Goal: Contribute content: Contribute content

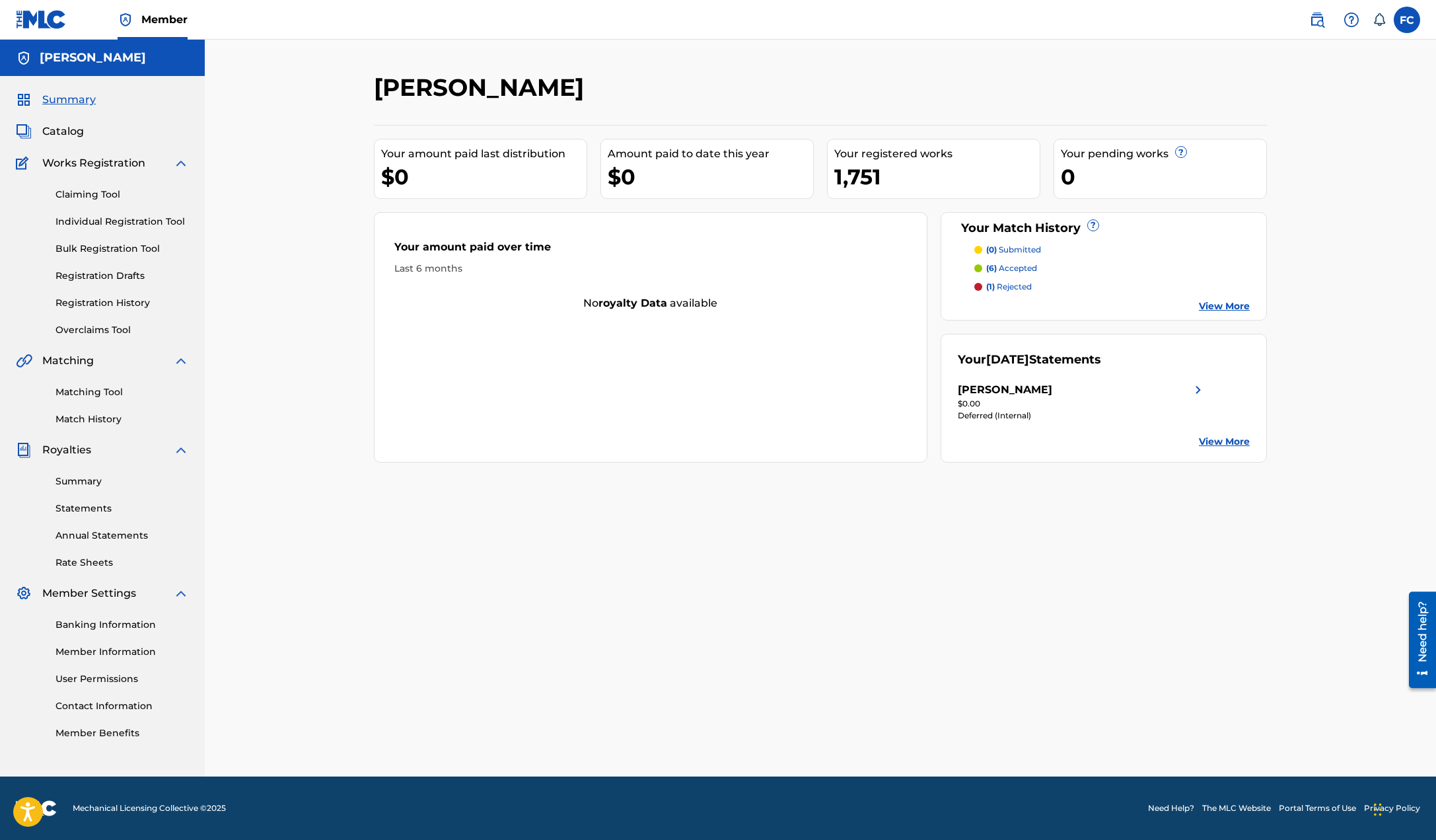
click at [128, 249] on link "Bulk Registration Tool" at bounding box center [122, 249] width 133 height 14
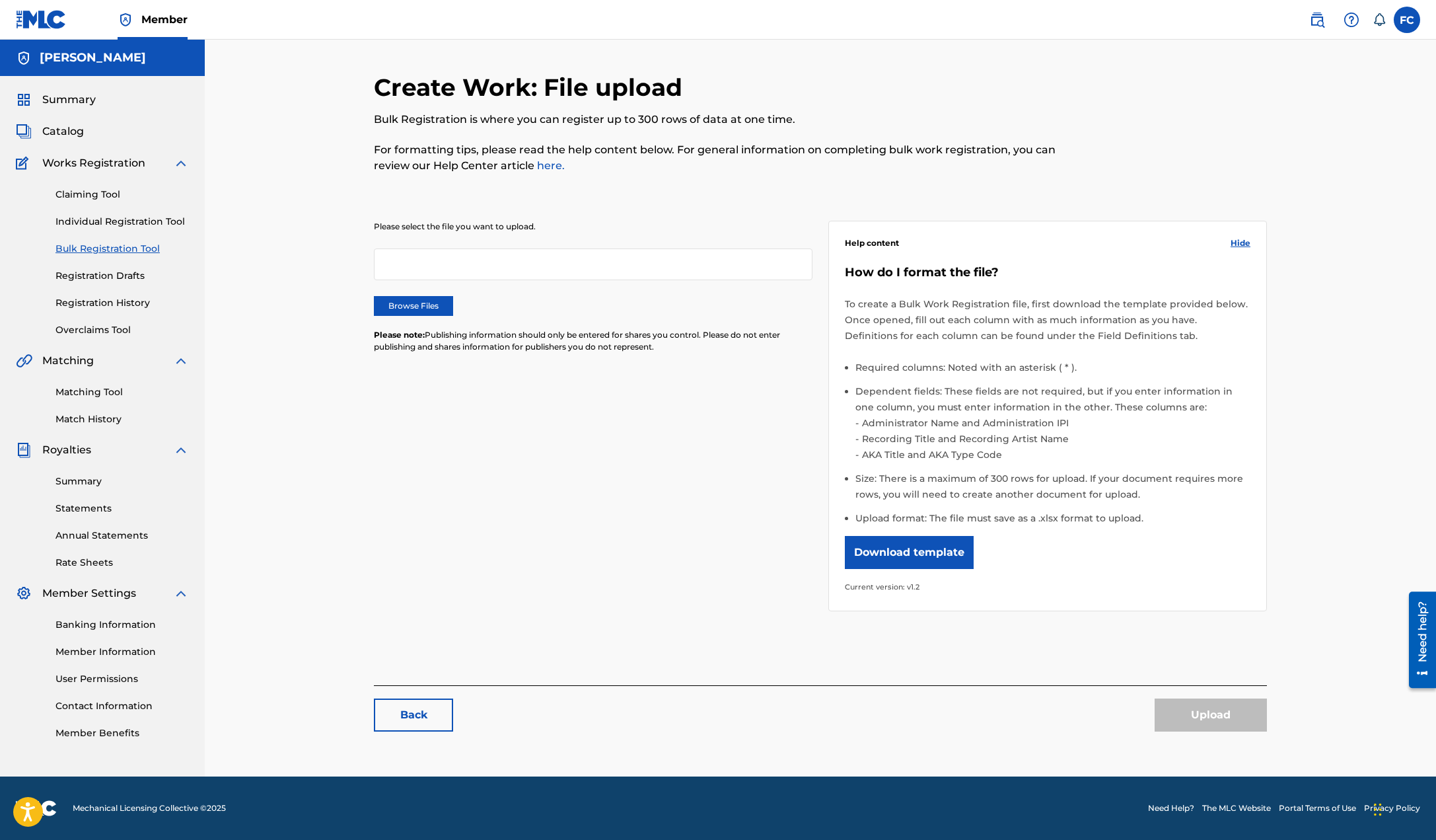
click at [414, 302] on label "Browse Files" at bounding box center [413, 305] width 80 height 20
click at [0, 0] on input "Browse Files" at bounding box center [0, 0] width 0 height 0
click at [1226, 718] on button "Upload" at bounding box center [1210, 715] width 112 height 33
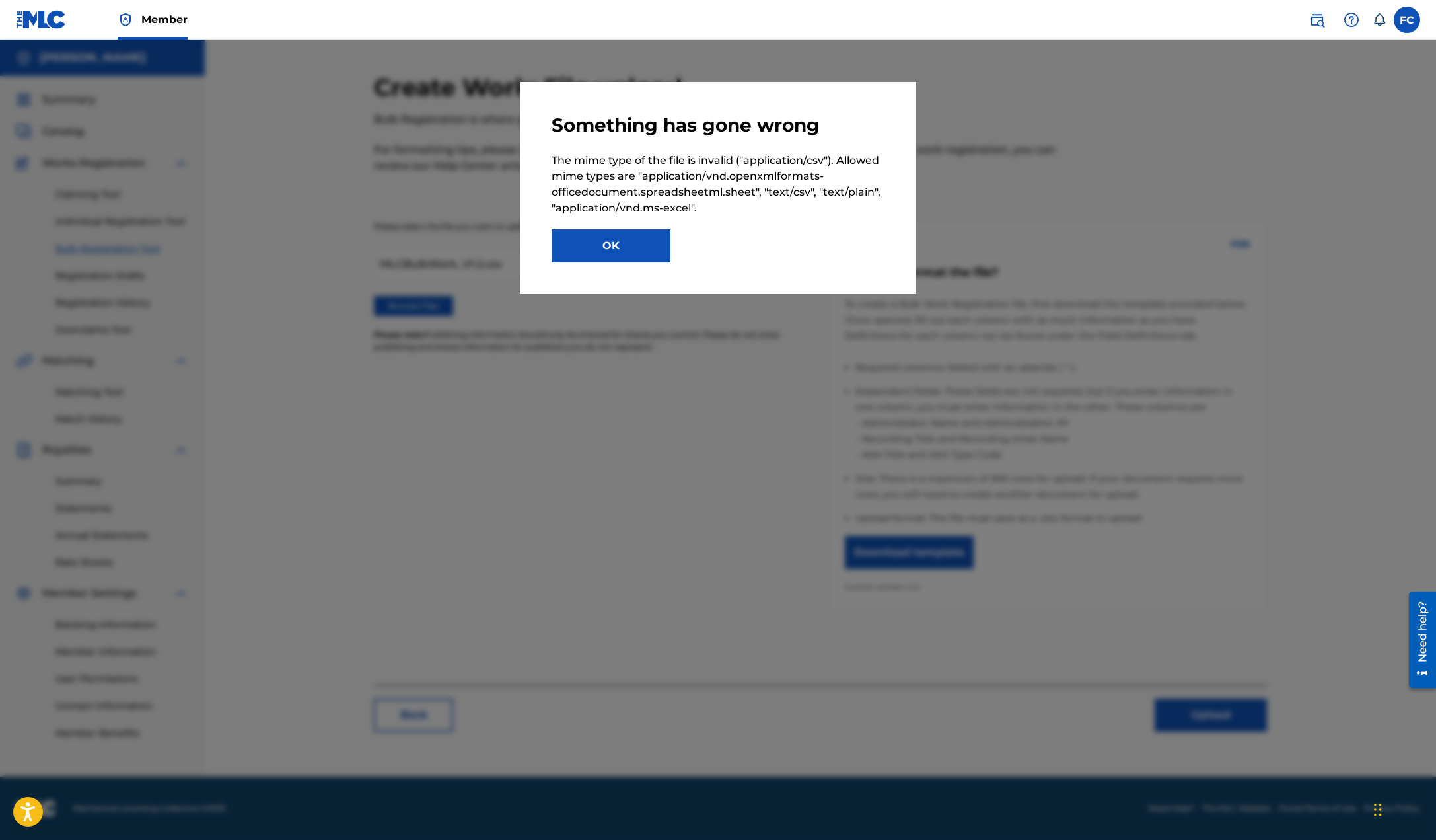
click at [596, 252] on button "OK" at bounding box center [611, 245] width 119 height 33
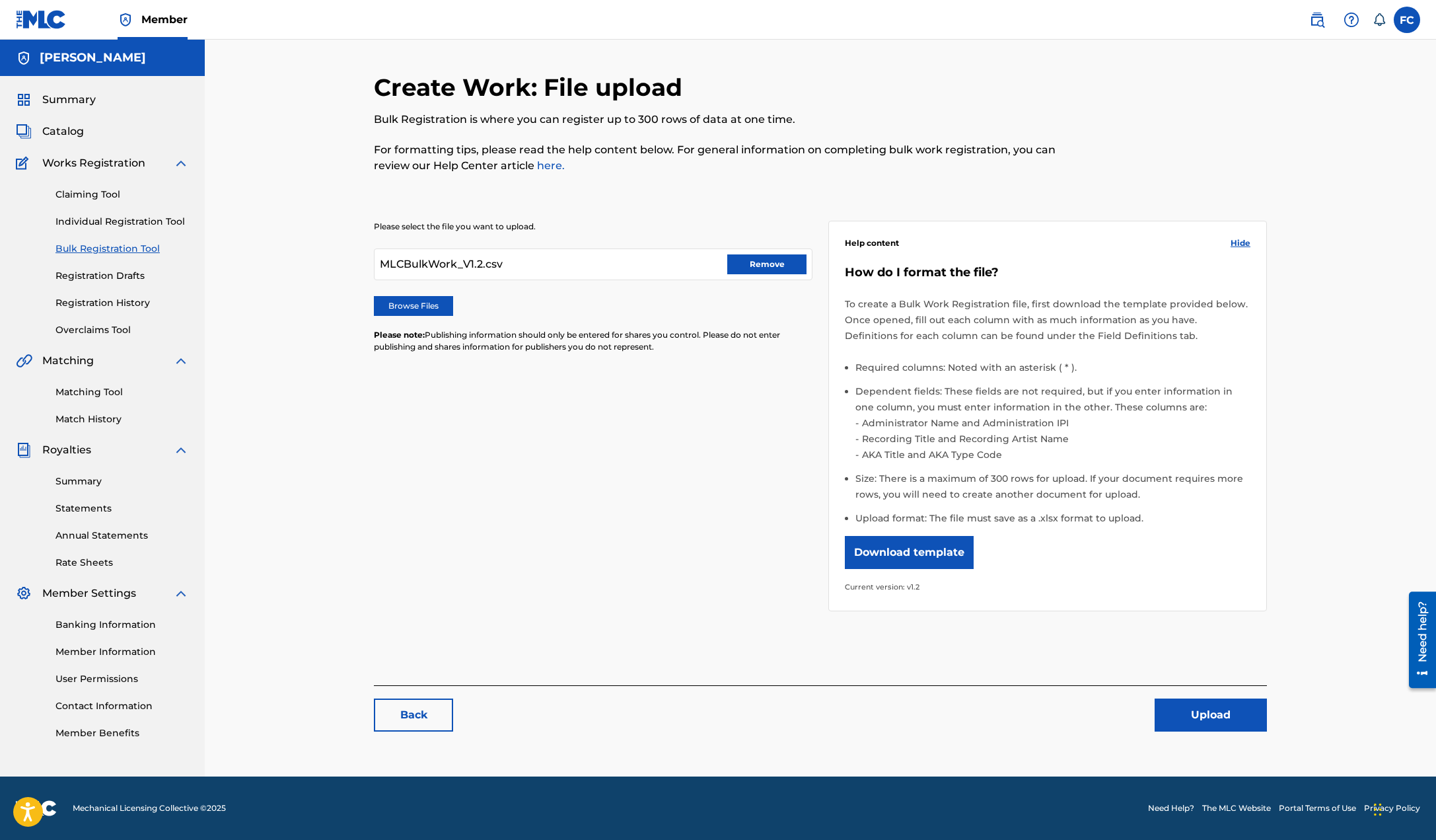
click at [929, 552] on button "Download template" at bounding box center [909, 552] width 129 height 33
click at [769, 267] on button "Remove" at bounding box center [767, 264] width 80 height 20
click at [429, 304] on label "Browse Files" at bounding box center [413, 305] width 80 height 20
click at [0, 0] on input "Browse Files" at bounding box center [0, 0] width 0 height 0
click at [1202, 724] on button "Upload" at bounding box center [1210, 715] width 112 height 33
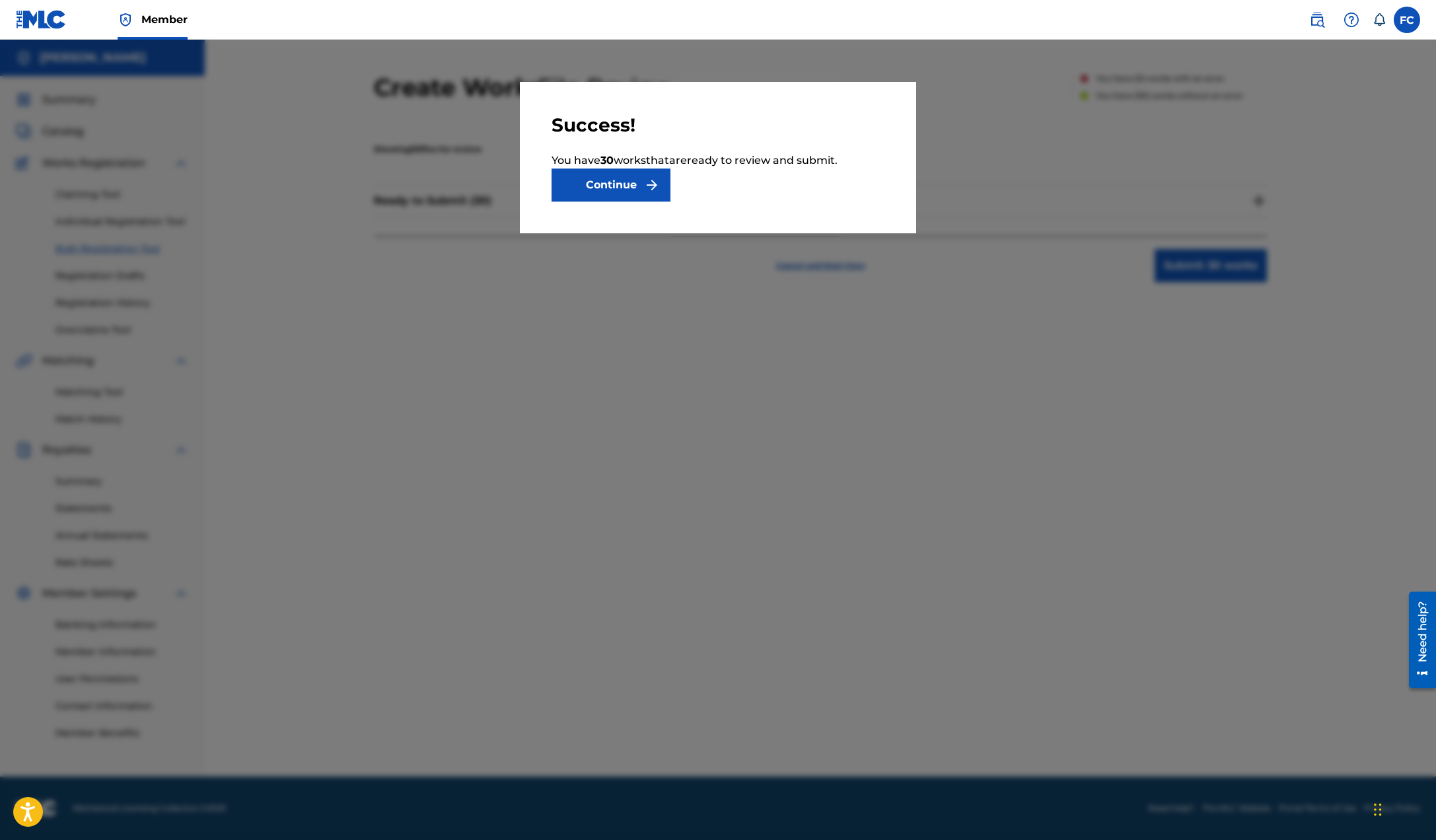
click at [633, 177] on button "Continue" at bounding box center [611, 185] width 119 height 33
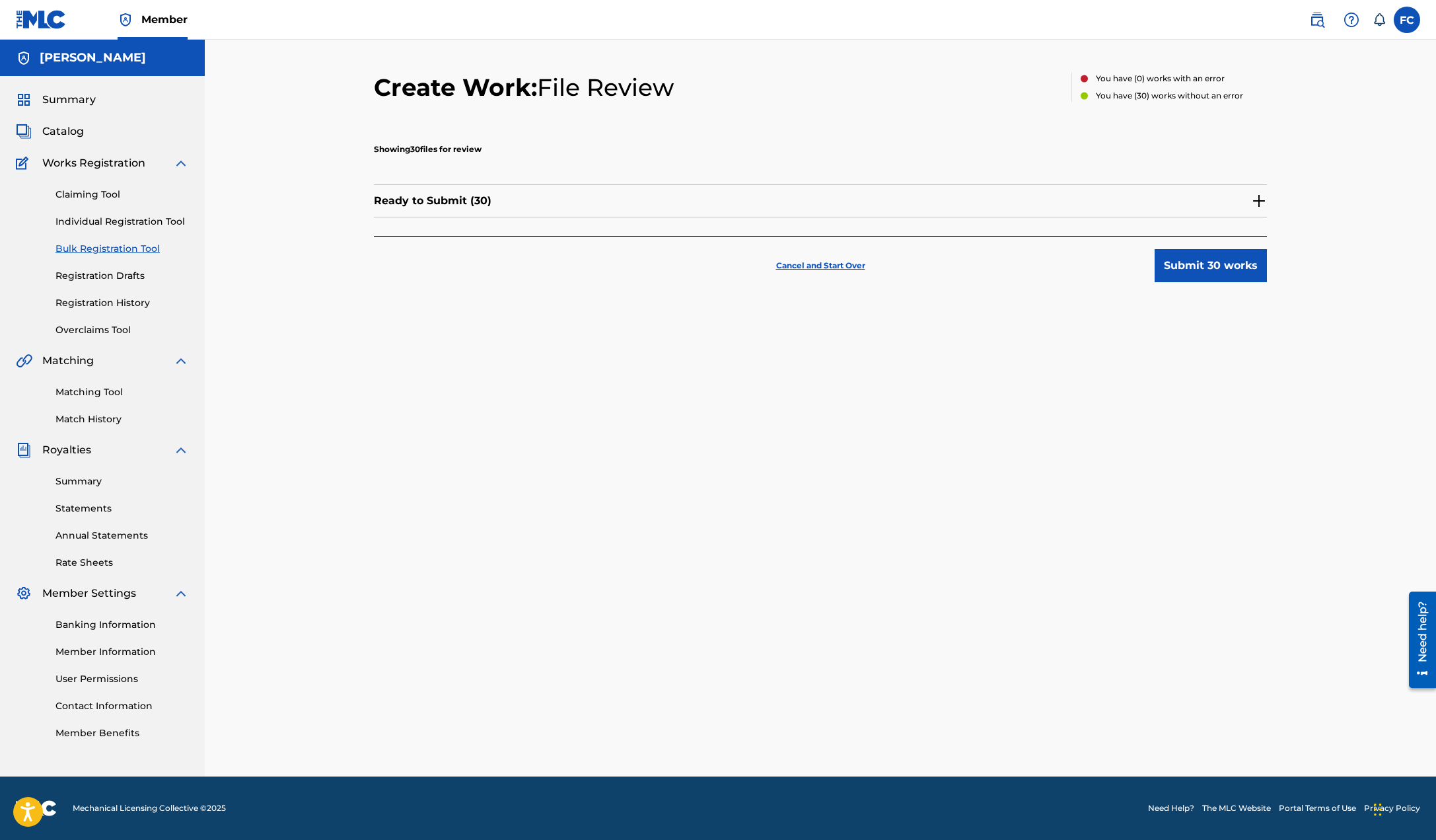
click at [1259, 200] on img at bounding box center [1259, 200] width 16 height 16
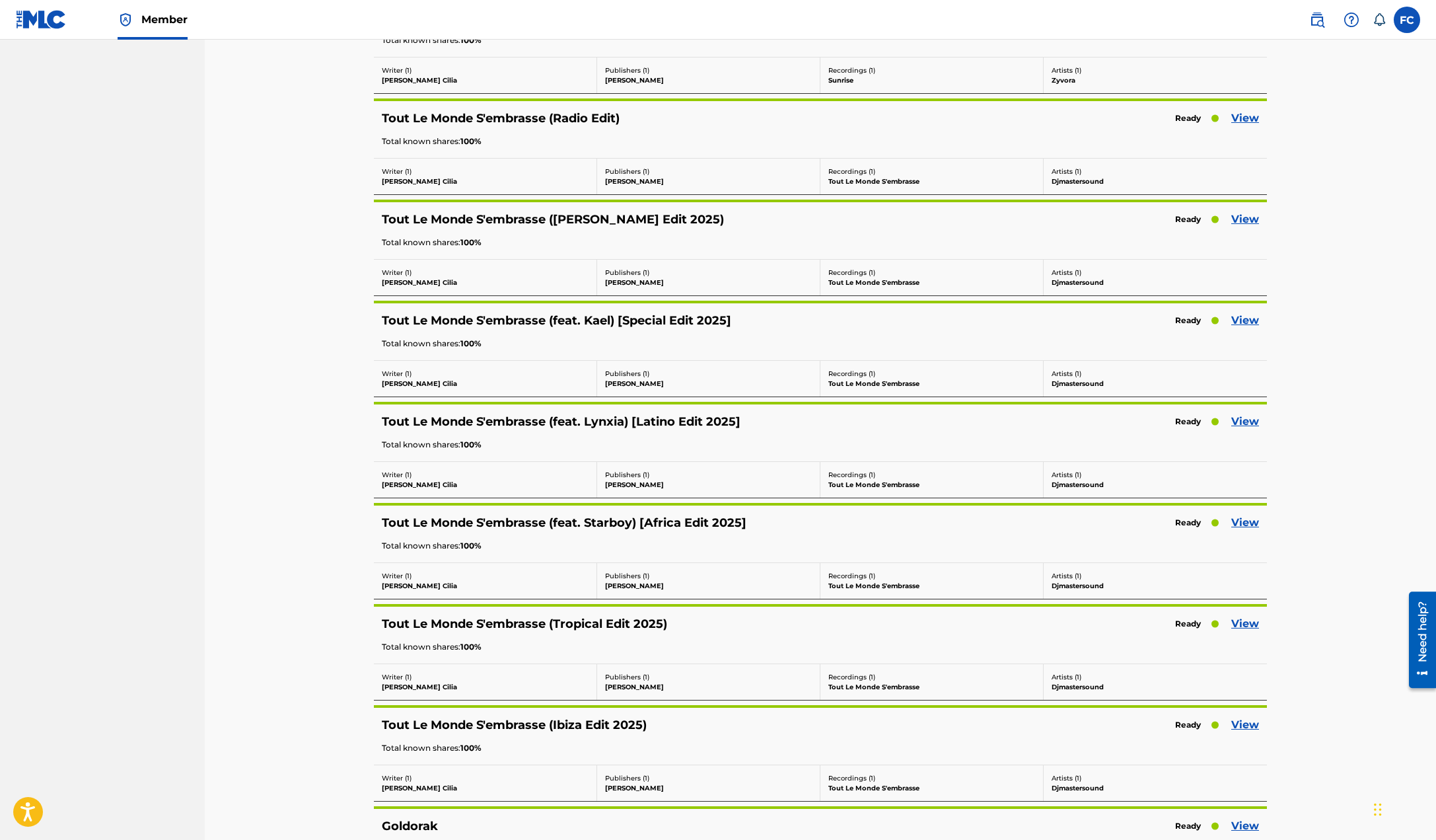
scroll to position [2551, 0]
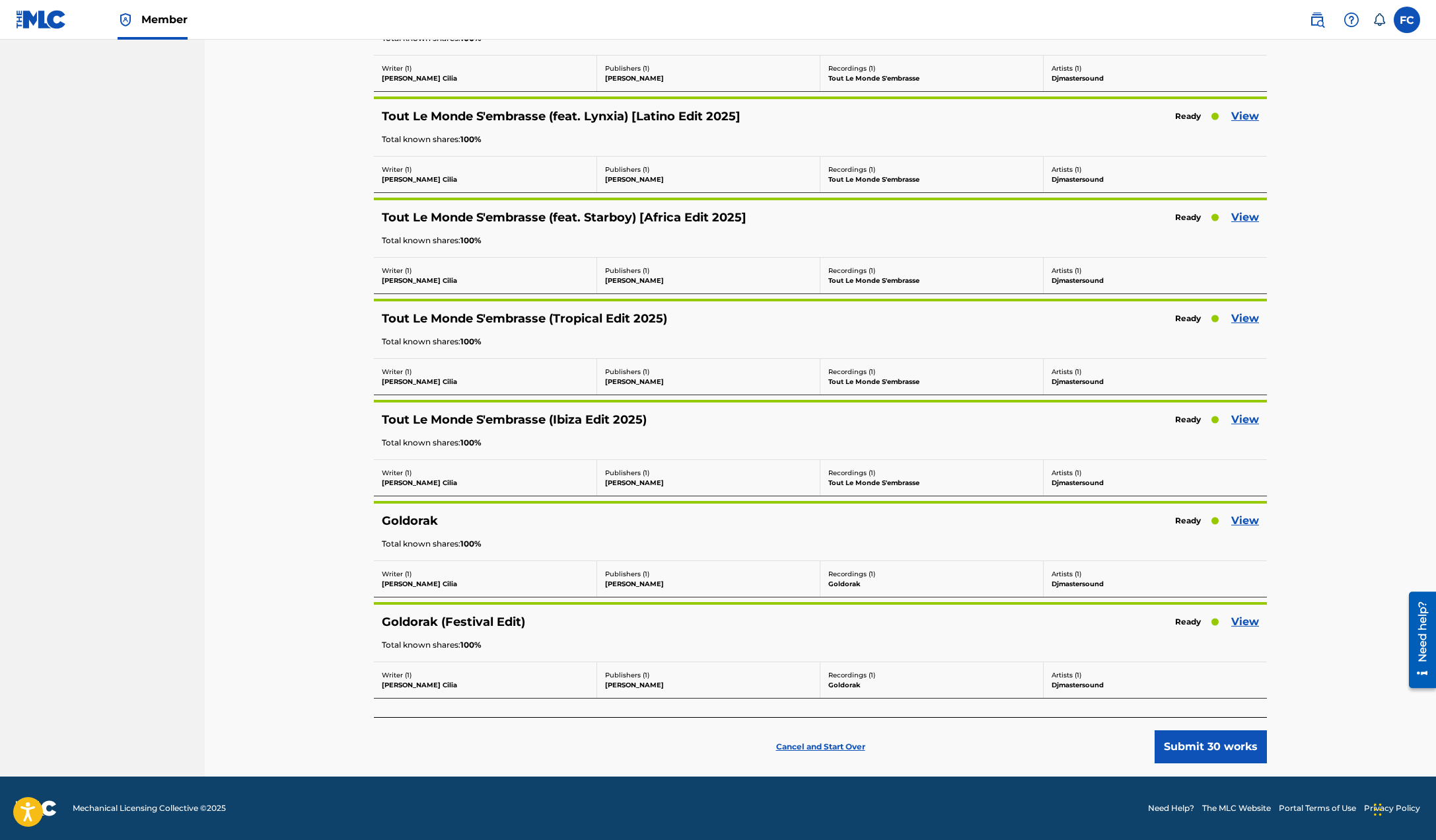
click at [1218, 746] on button "Submit 30 works" at bounding box center [1210, 746] width 112 height 33
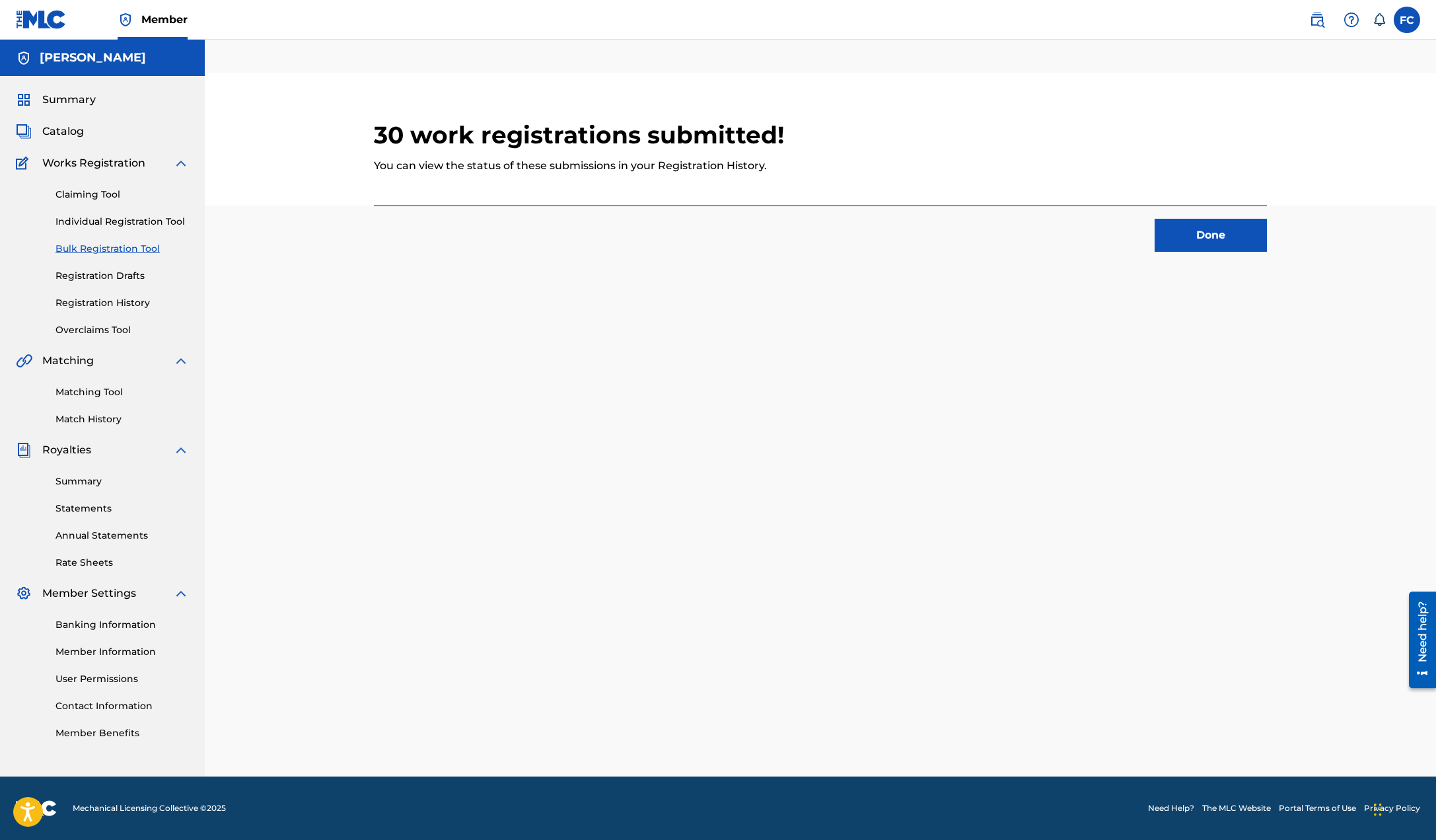
click at [1216, 232] on button "Done" at bounding box center [1210, 235] width 112 height 33
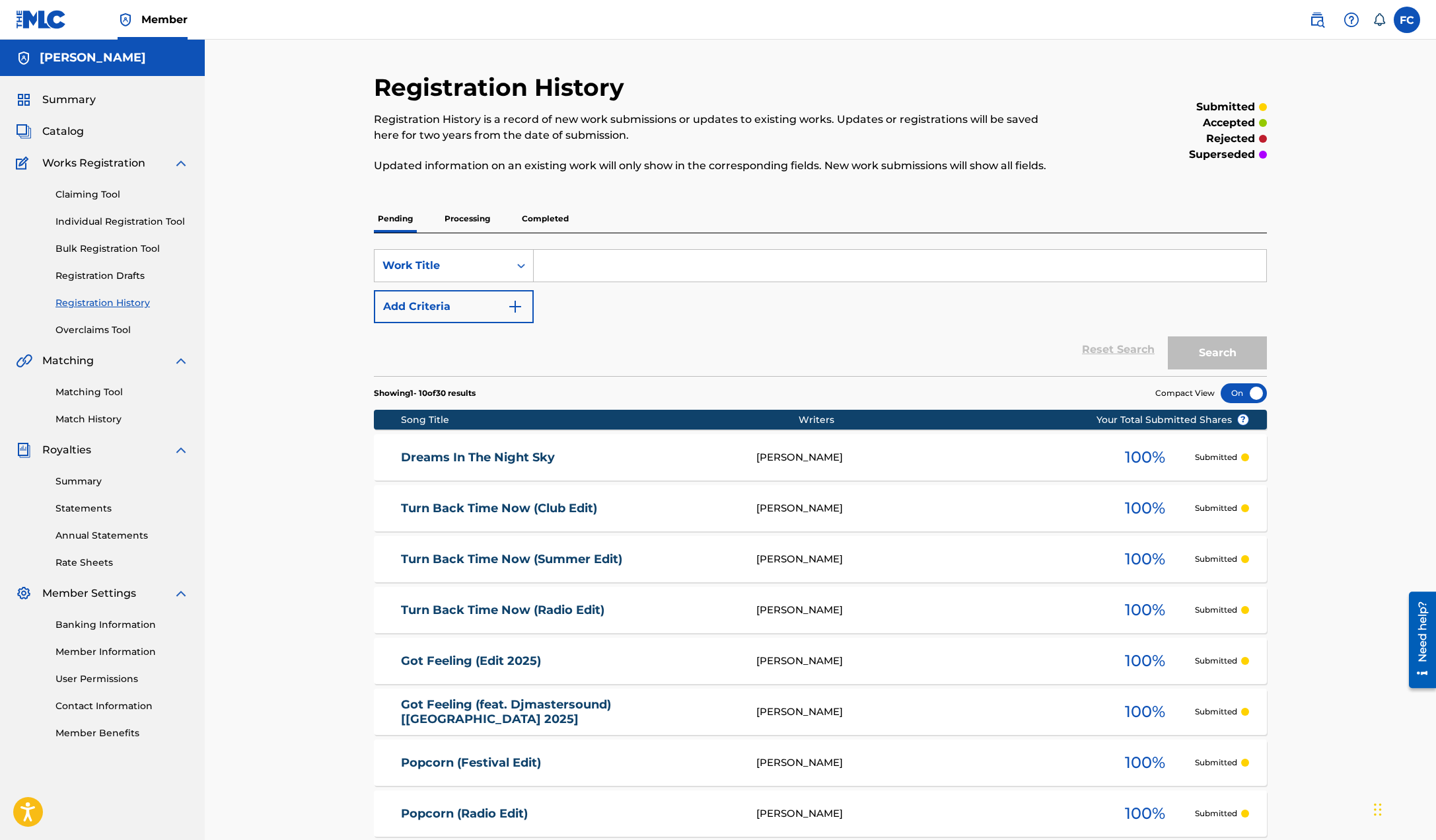
click at [491, 457] on link "Dreams In The Night Sky" at bounding box center [570, 457] width 338 height 15
click at [559, 509] on link "Turn Back Time Now (Club Edit)" at bounding box center [570, 508] width 338 height 15
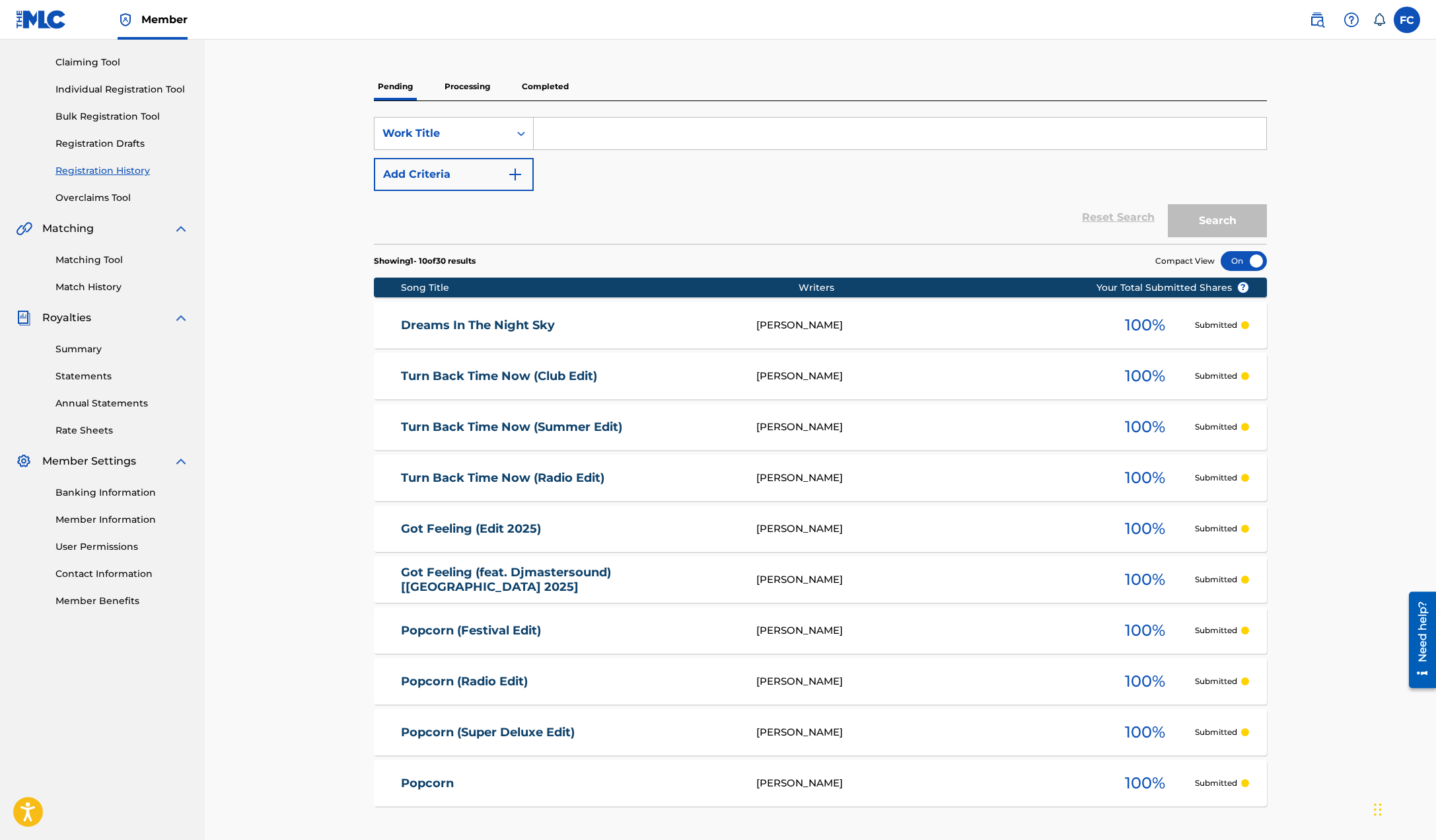
scroll to position [198, 0]
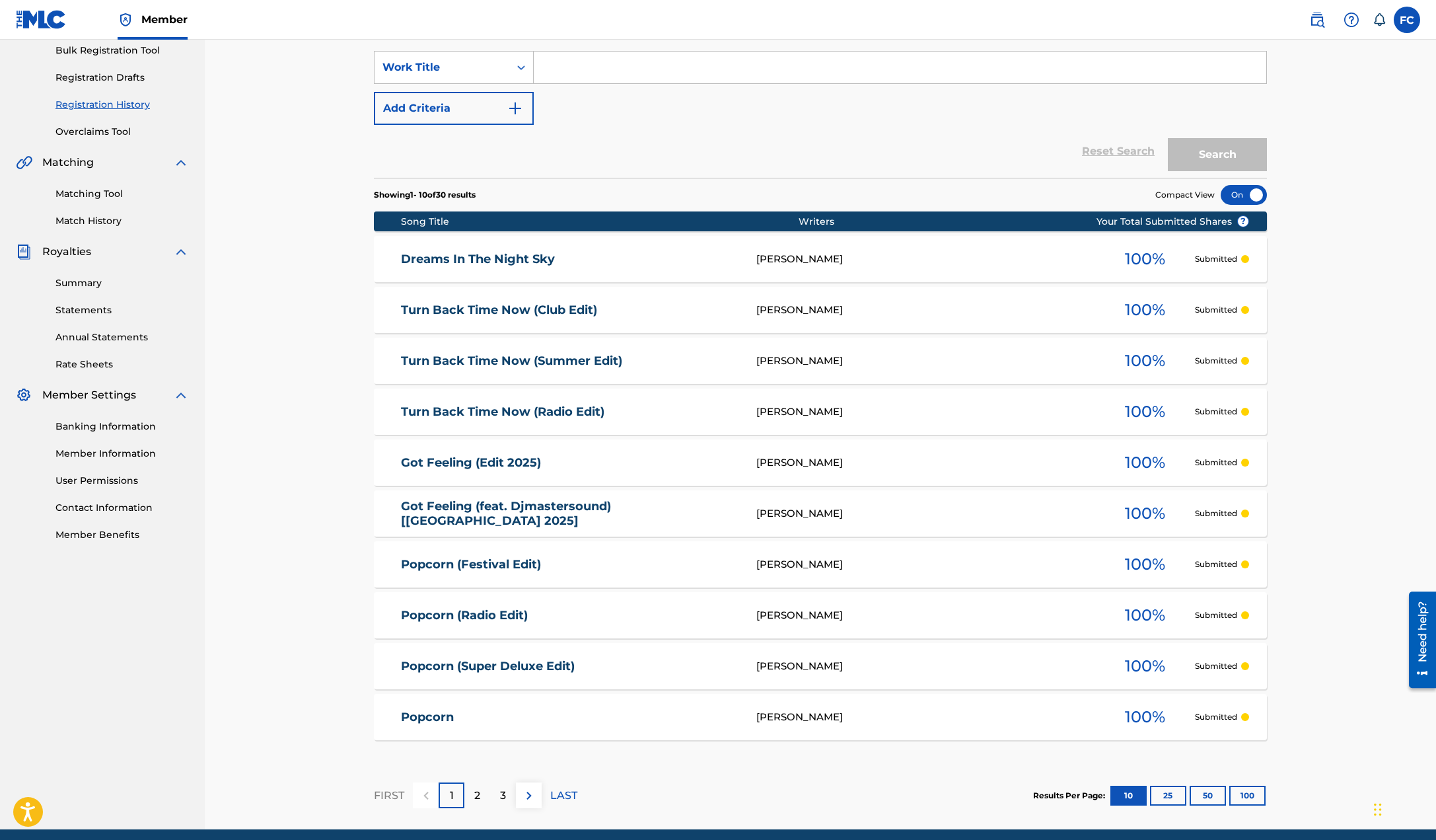
click at [508, 567] on link "Popcorn (Festival Edit)" at bounding box center [570, 564] width 338 height 15
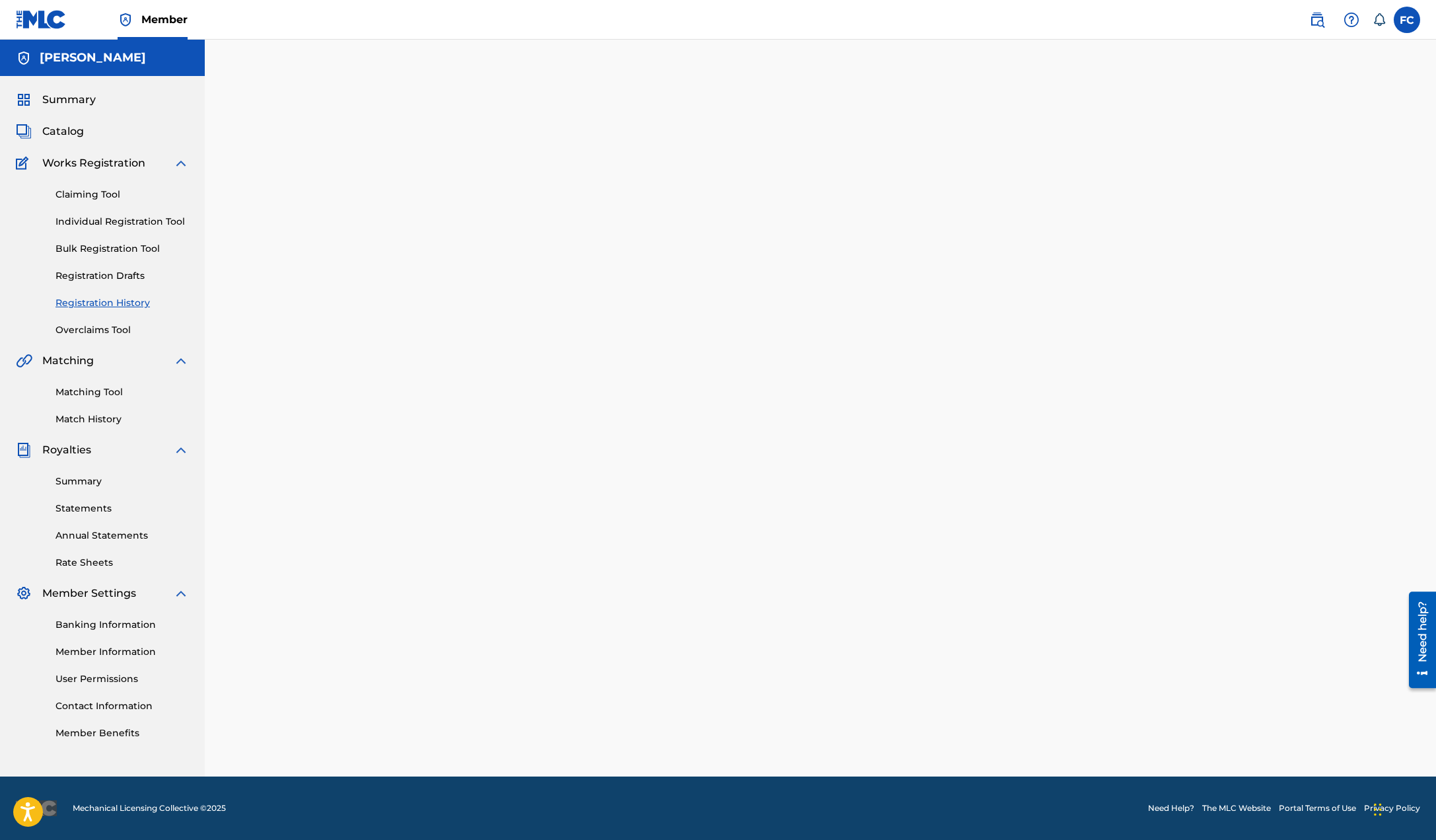
click at [508, 567] on div at bounding box center [820, 424] width 925 height 703
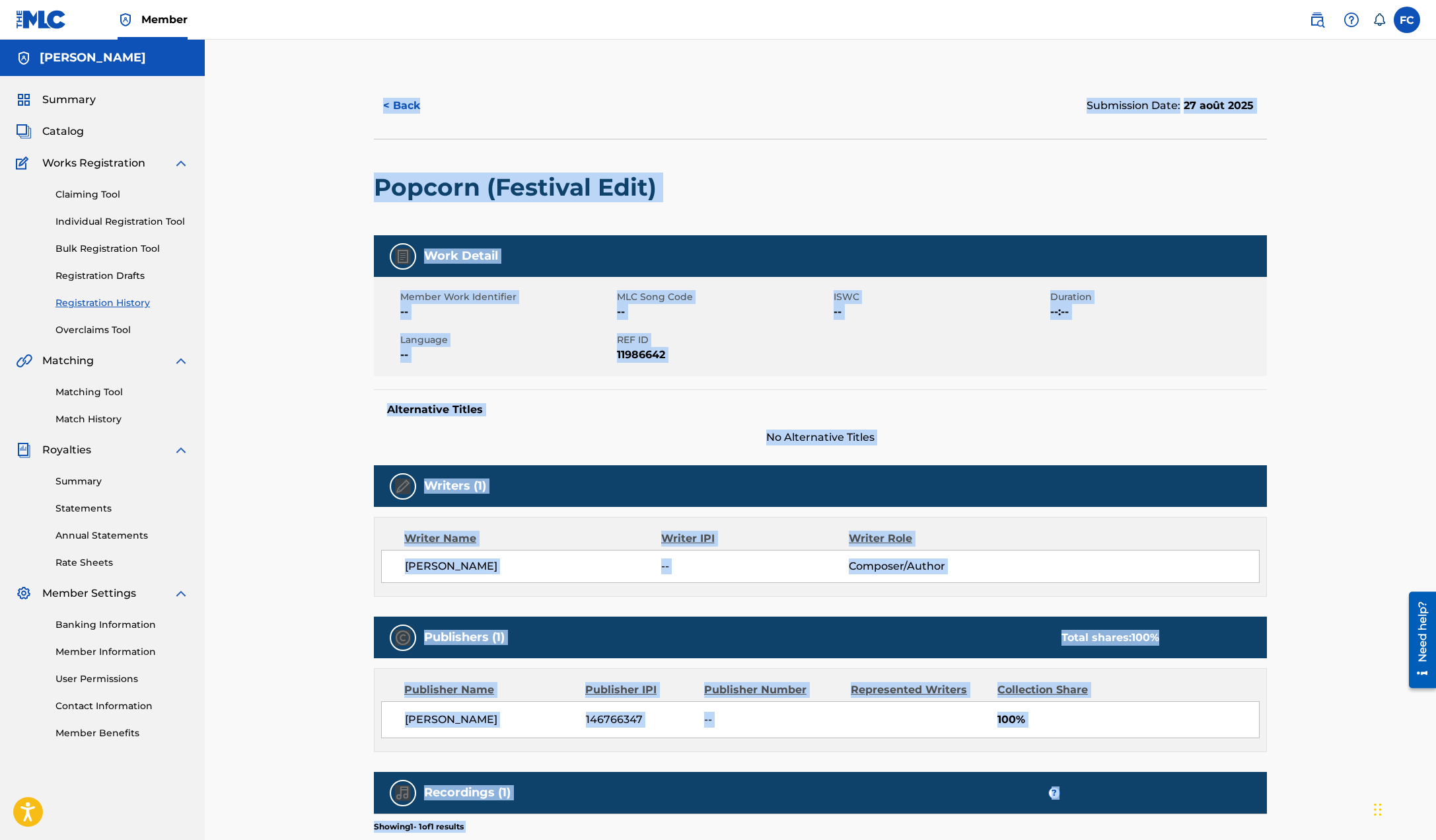
click at [1256, 166] on div "Popcorn (Festival Edit)" at bounding box center [820, 187] width 893 height 97
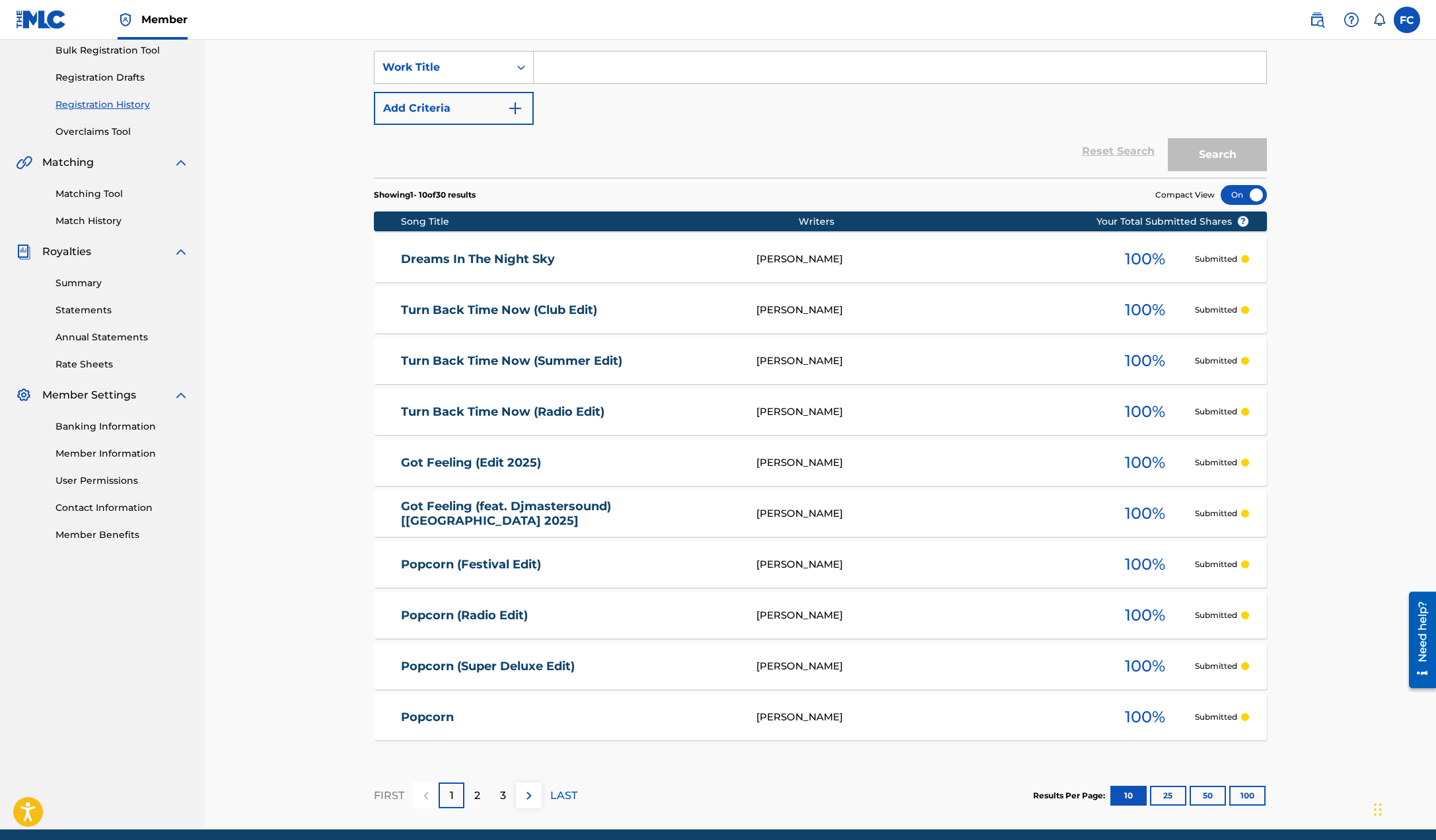
scroll to position [251, 0]
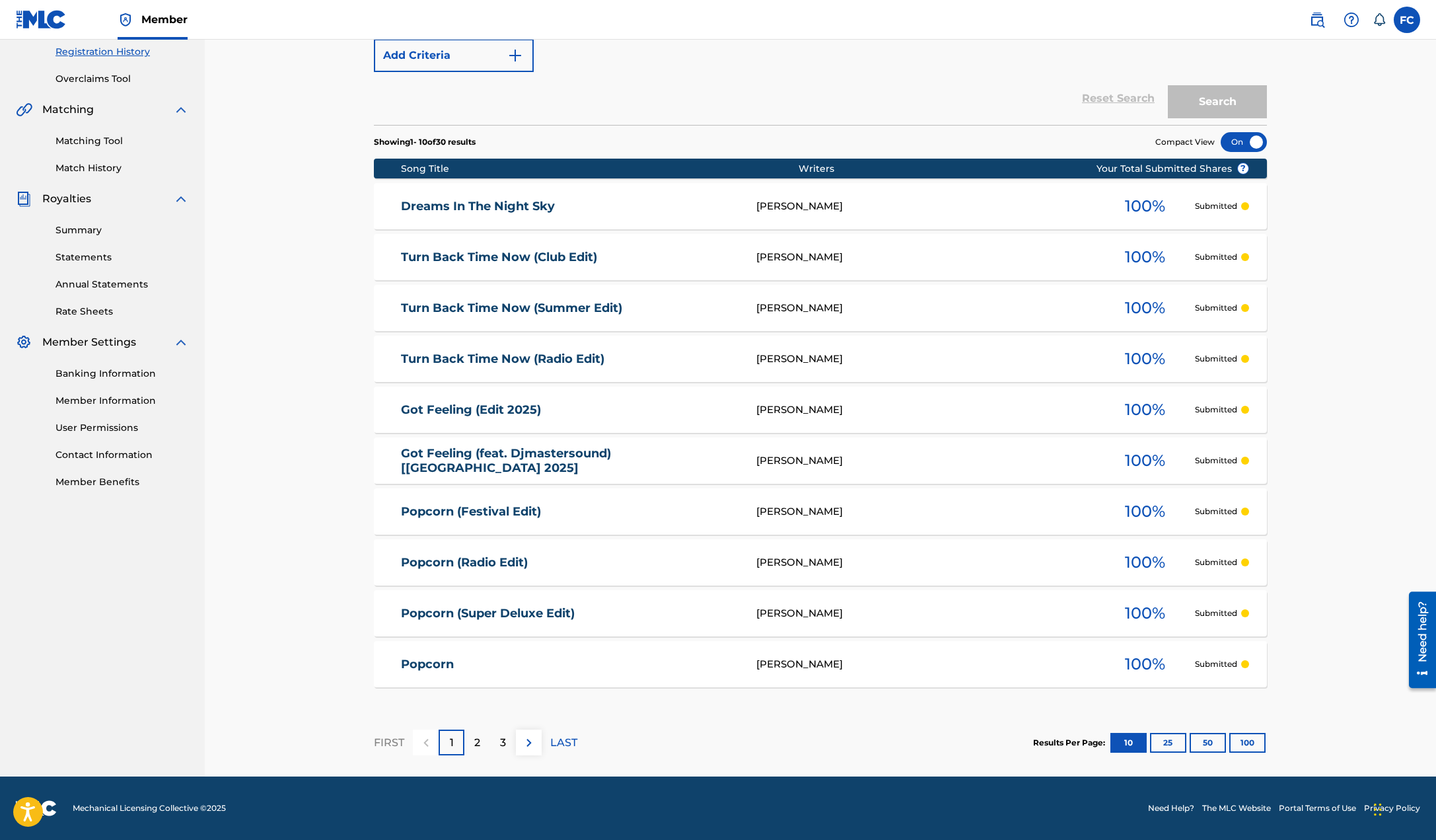
click at [1170, 746] on button "25" at bounding box center [1168, 742] width 36 height 20
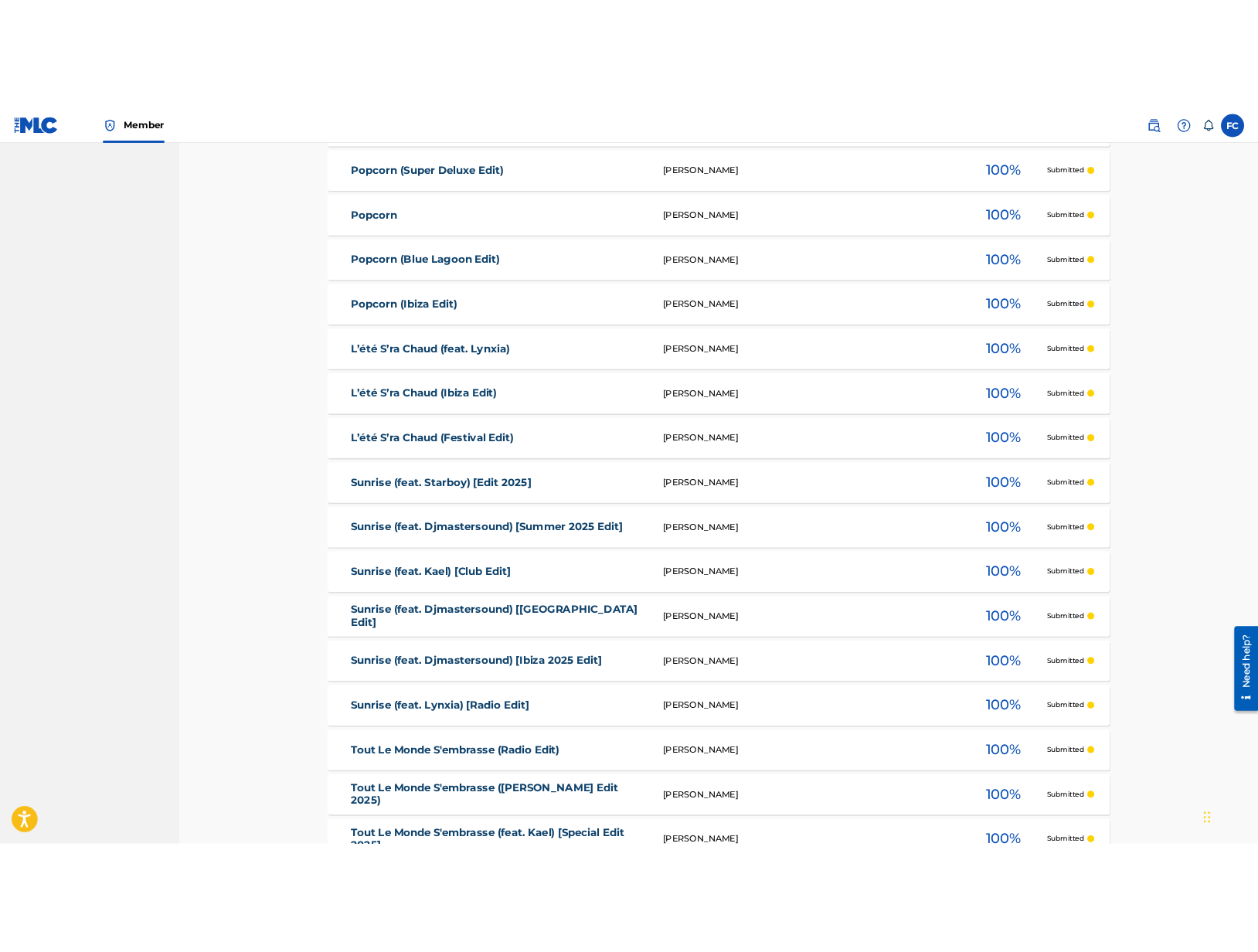
scroll to position [849, 0]
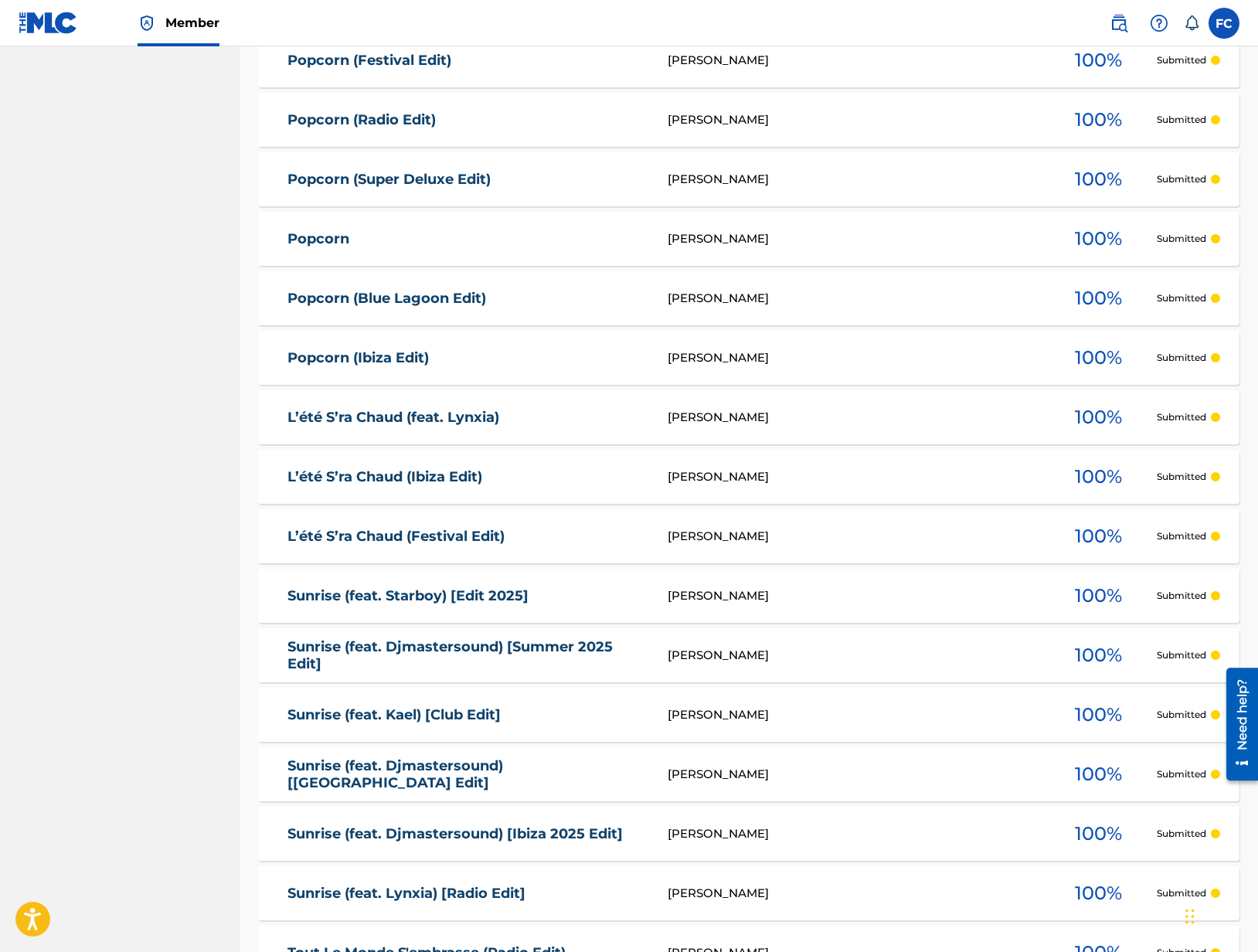
click at [48, 14] on img at bounding box center [48, 23] width 60 height 22
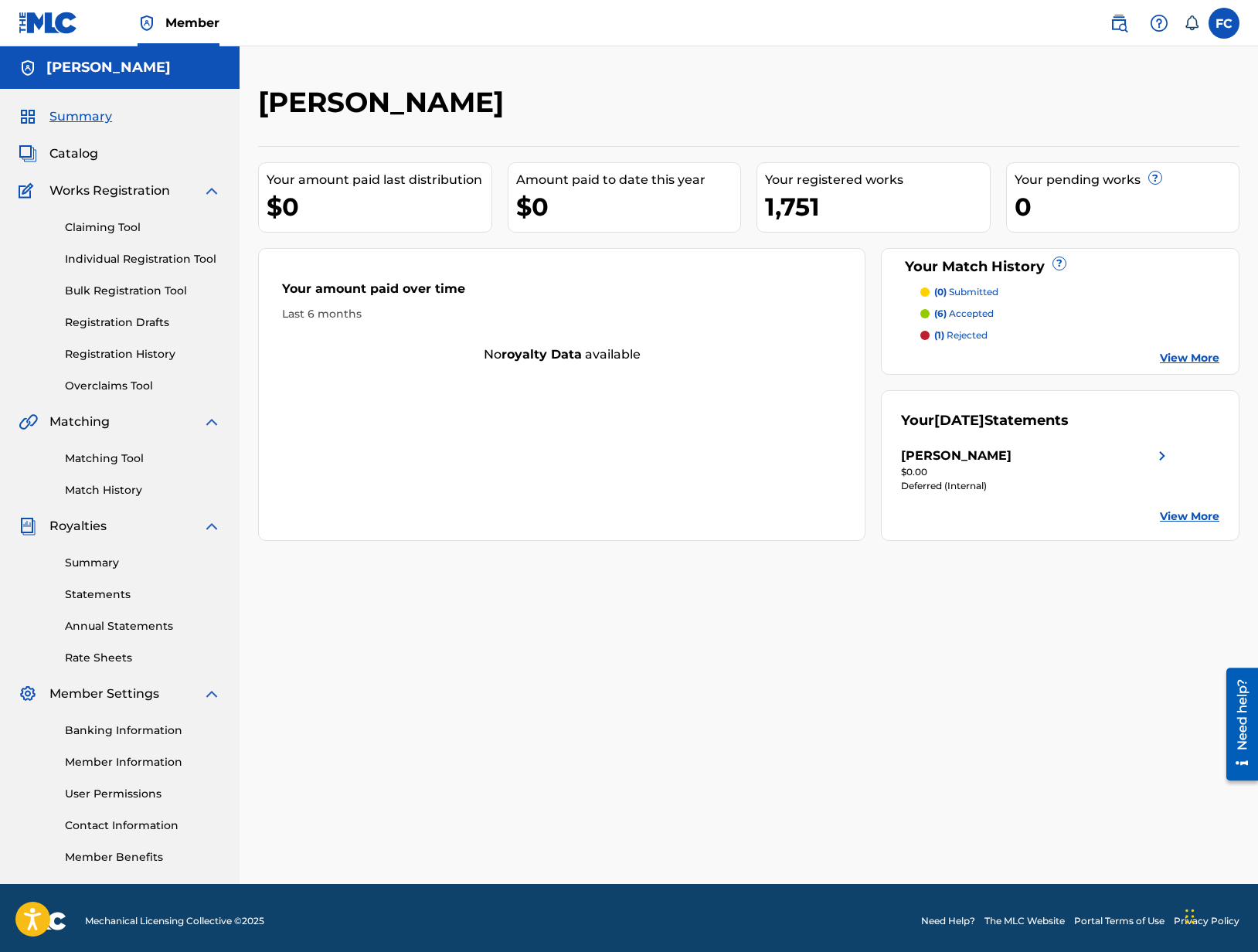
click at [75, 152] on span "Catalog" at bounding box center [73, 153] width 48 height 18
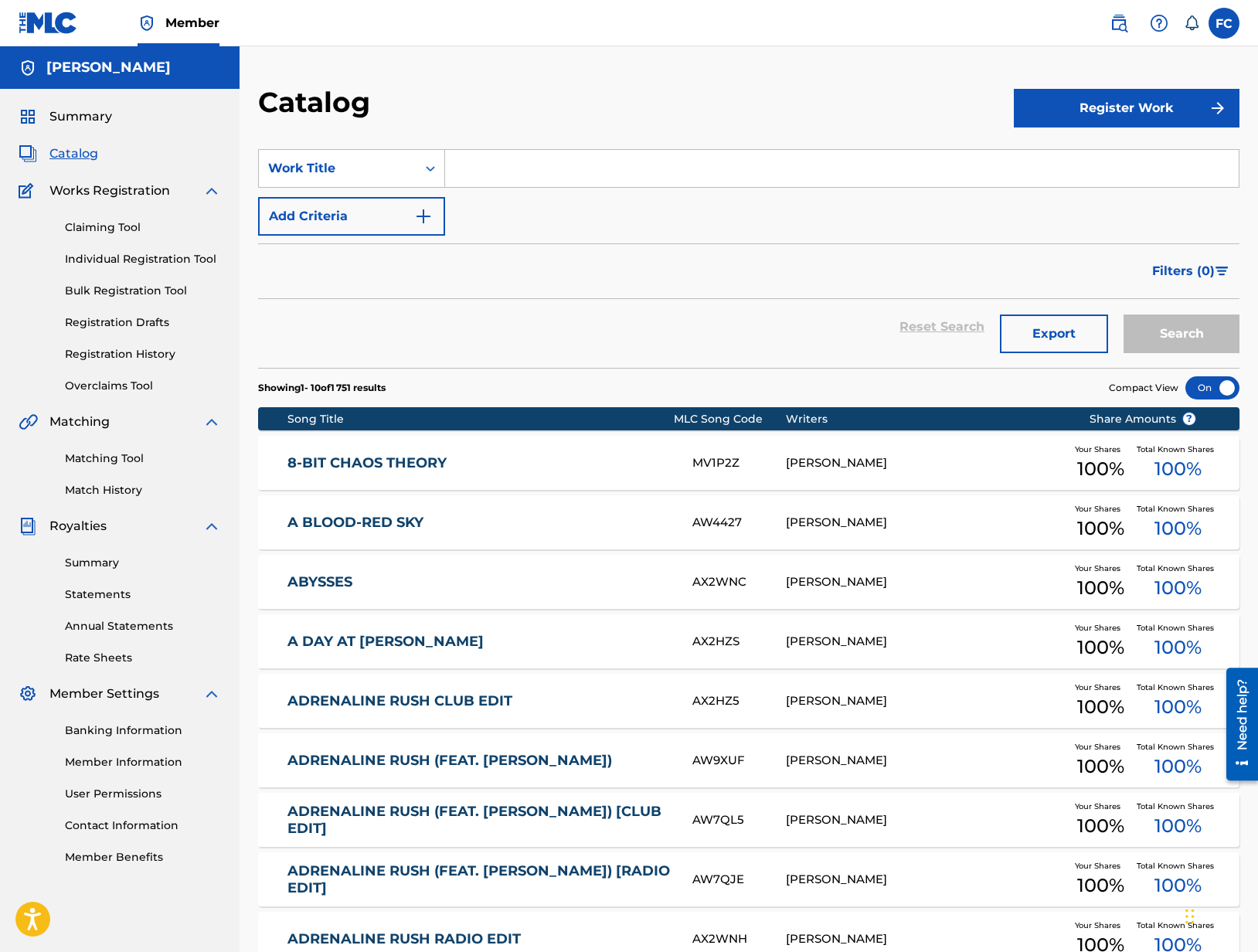
click at [126, 291] on link "Bulk Registration Tool" at bounding box center [143, 291] width 156 height 16
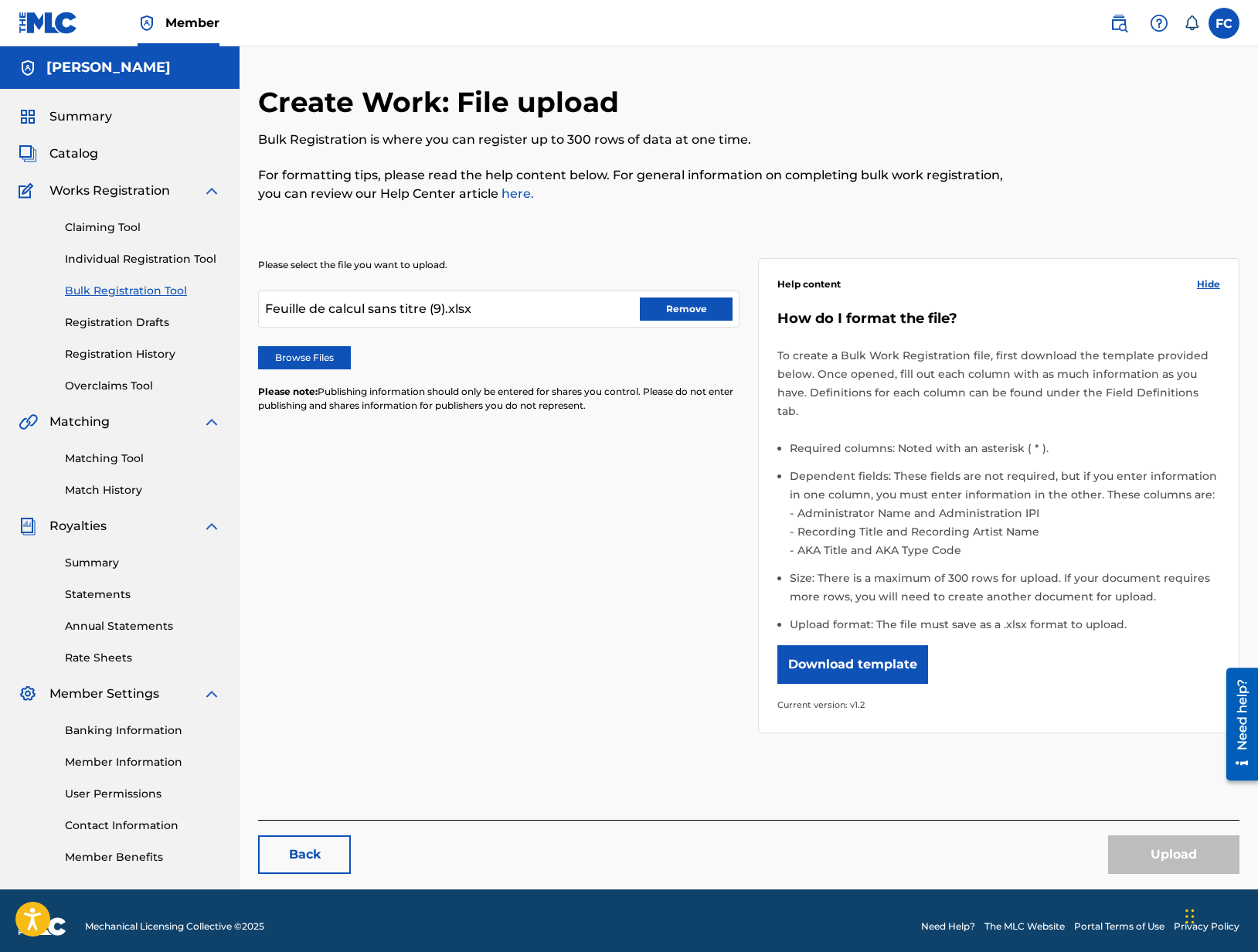
click at [681, 306] on button "Remove" at bounding box center [686, 308] width 93 height 23
click at [329, 352] on label "Browse Files" at bounding box center [304, 357] width 93 height 23
click at [0, 0] on input "Browse Files" at bounding box center [0, 0] width 0 height 0
click at [1177, 849] on button "Upload" at bounding box center [1173, 854] width 131 height 39
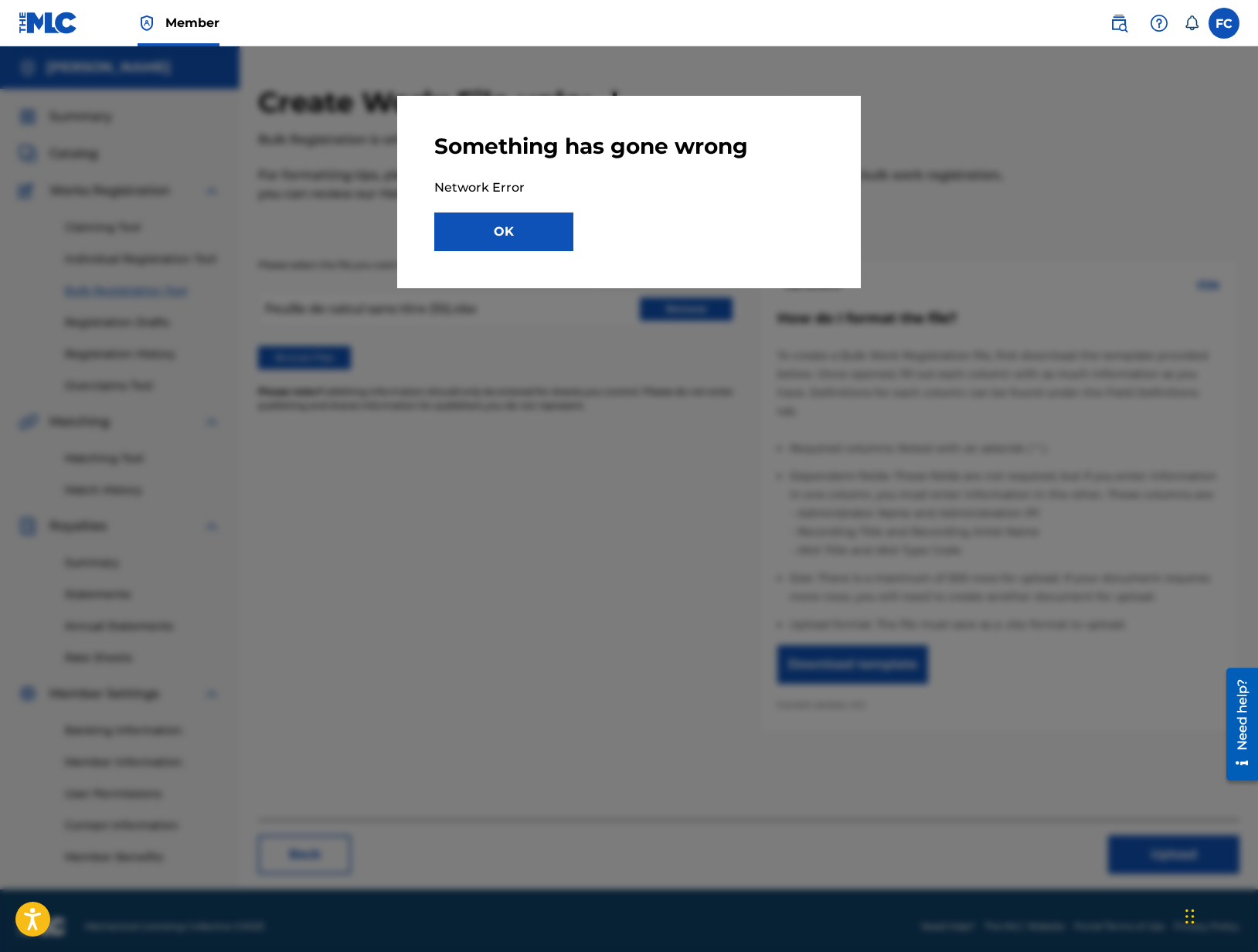
click at [535, 225] on button "OK" at bounding box center [503, 231] width 139 height 39
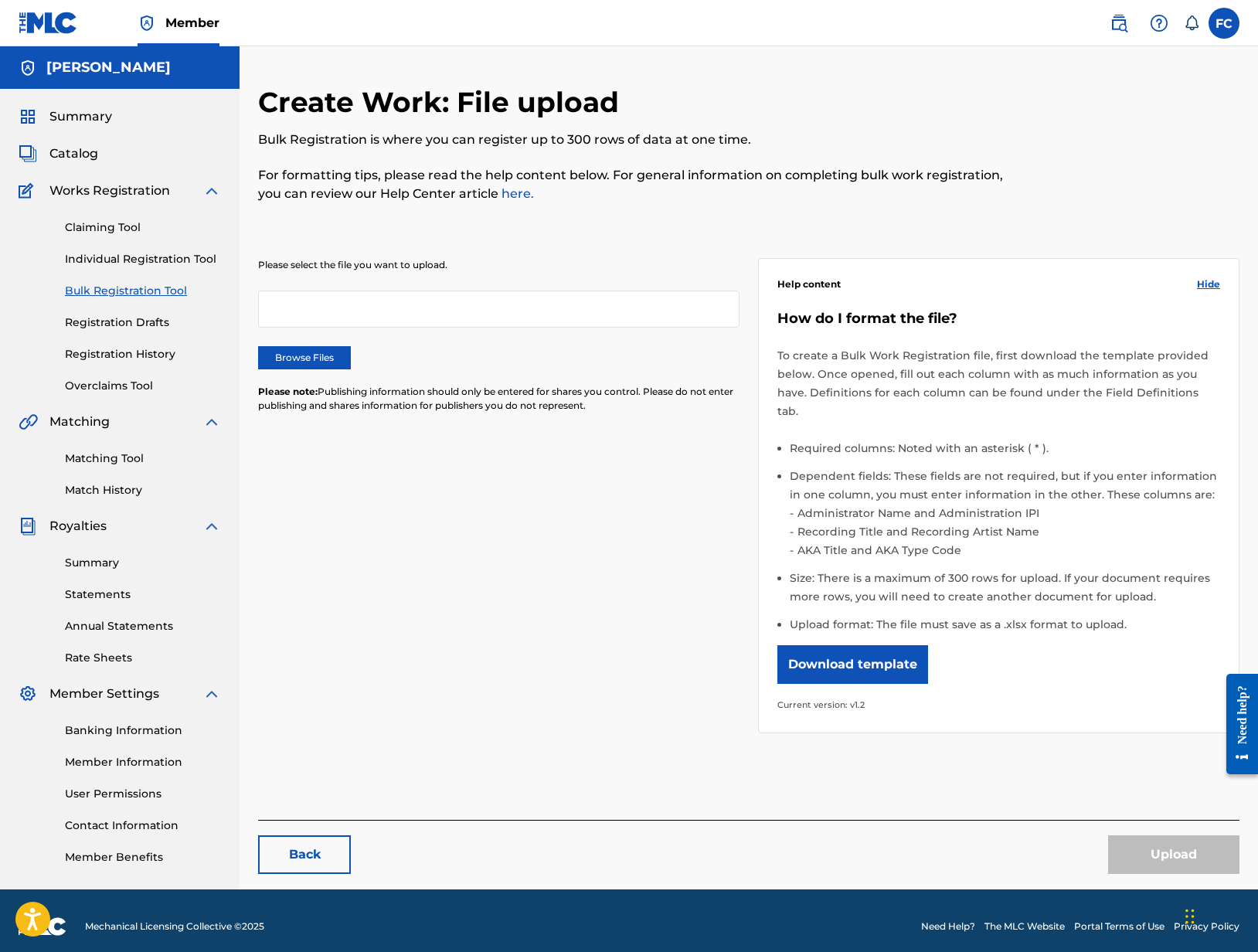
click at [335, 362] on label "Browse Files" at bounding box center [304, 357] width 93 height 23
click at [0, 0] on input "Browse Files" at bounding box center [0, 0] width 0 height 0
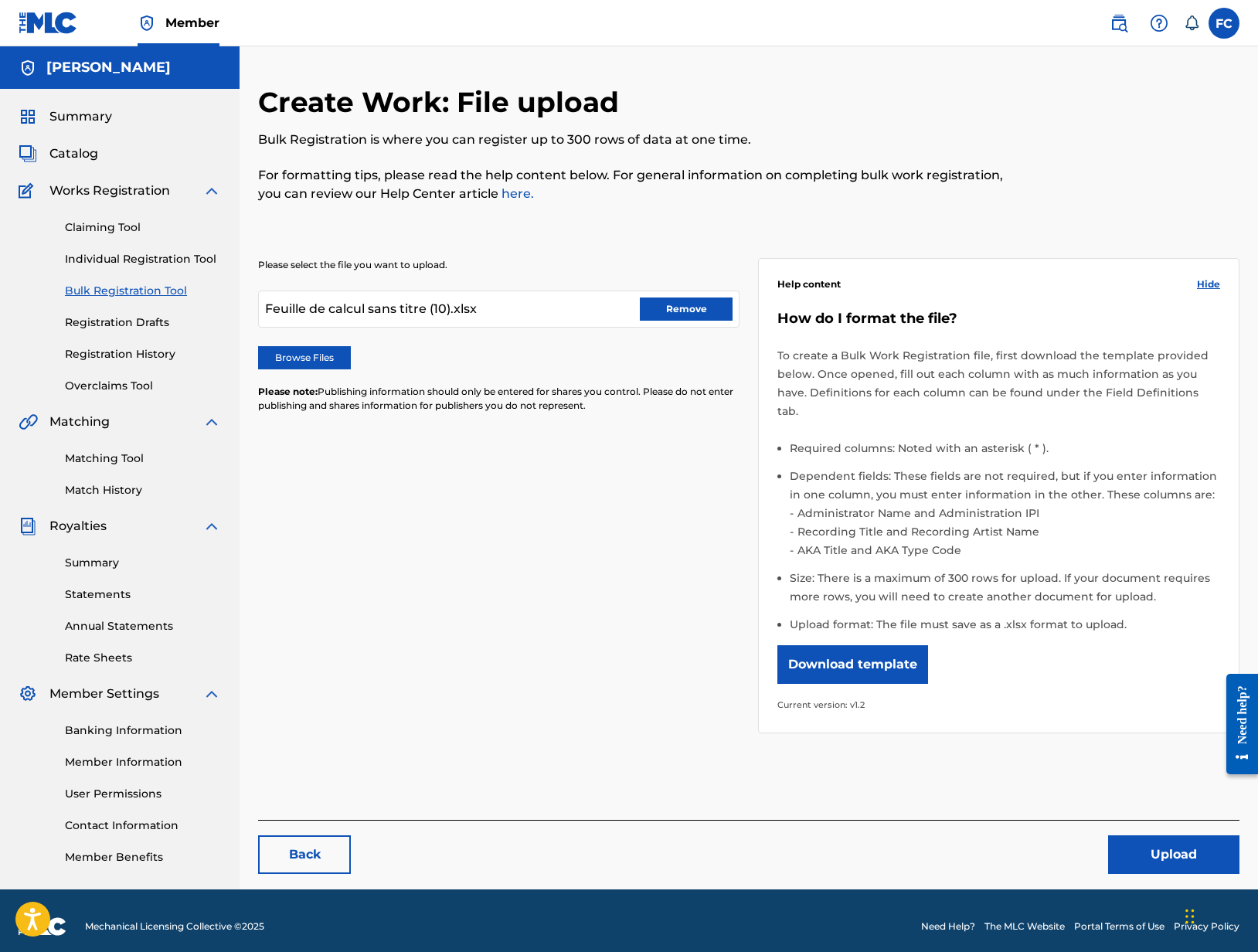
click at [1175, 857] on button "Upload" at bounding box center [1173, 854] width 131 height 39
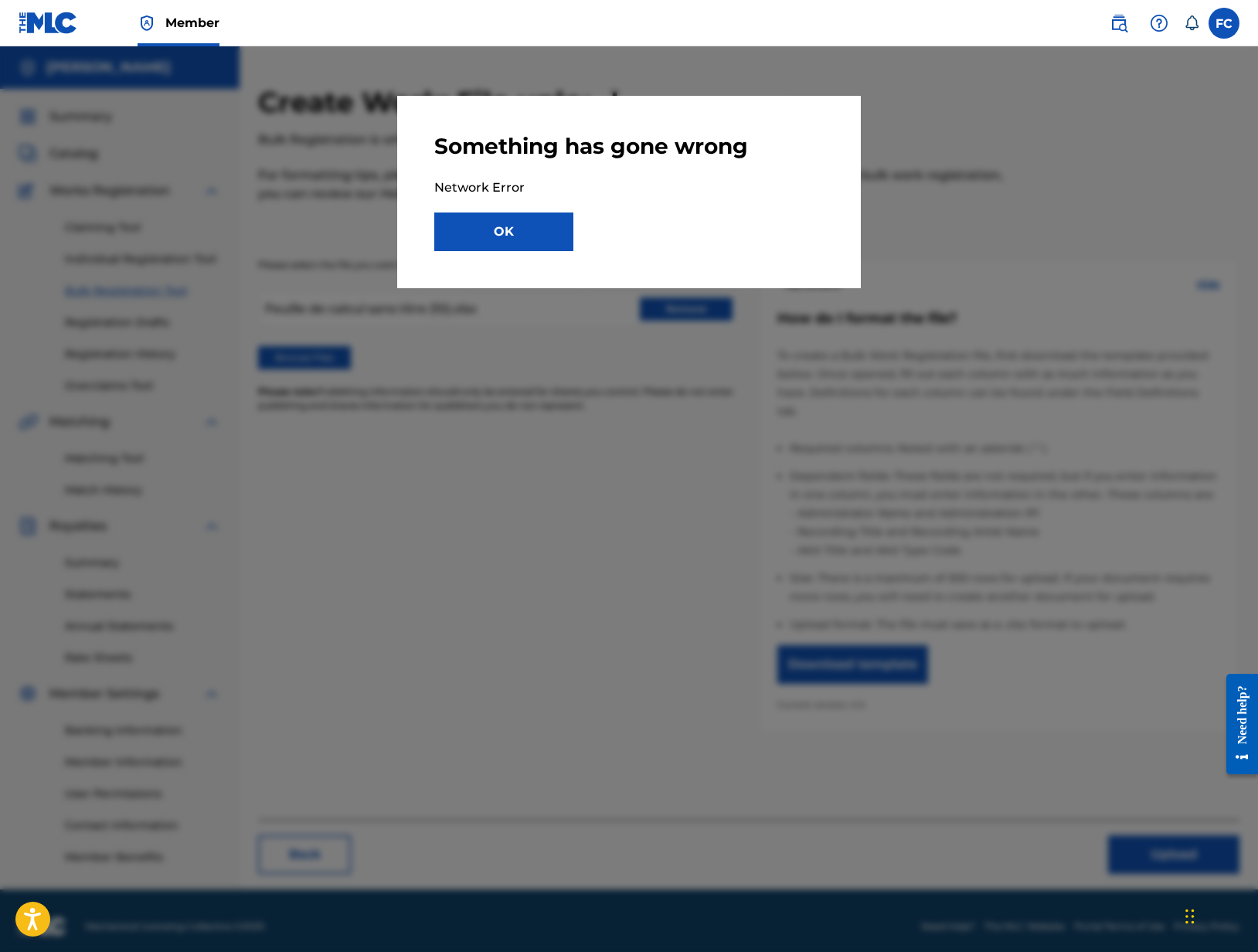
click at [528, 223] on button "OK" at bounding box center [503, 231] width 139 height 39
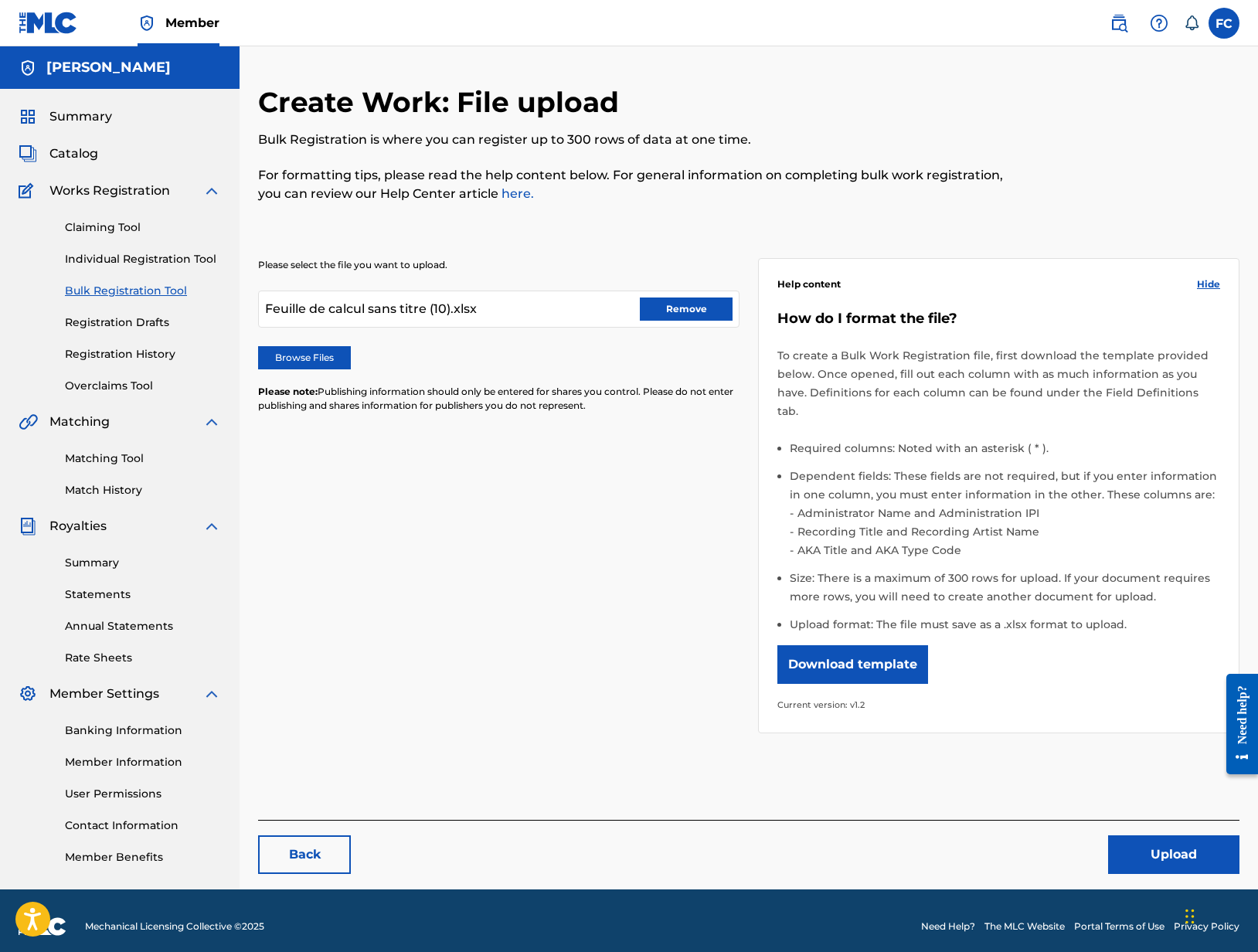
click at [678, 308] on button "Remove" at bounding box center [686, 308] width 93 height 23
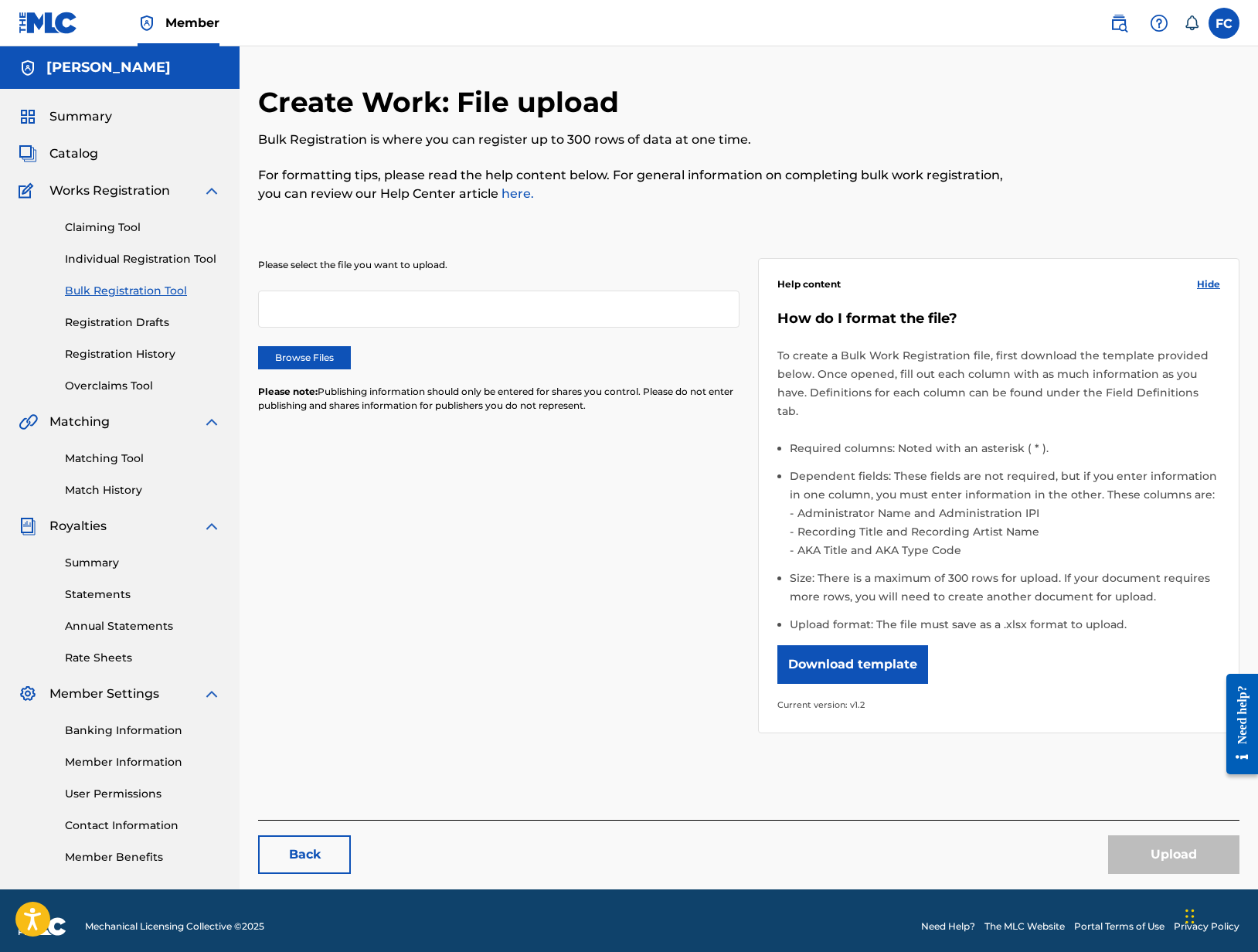
click at [302, 359] on label "Browse Files" at bounding box center [304, 357] width 93 height 23
click at [0, 0] on input "Browse Files" at bounding box center [0, 0] width 0 height 0
click at [308, 350] on label "Browse Files" at bounding box center [304, 357] width 93 height 23
click at [308, 354] on label "Browse Files" at bounding box center [304, 357] width 93 height 23
click at [0, 0] on input "Browse Files" at bounding box center [0, 0] width 0 height 0
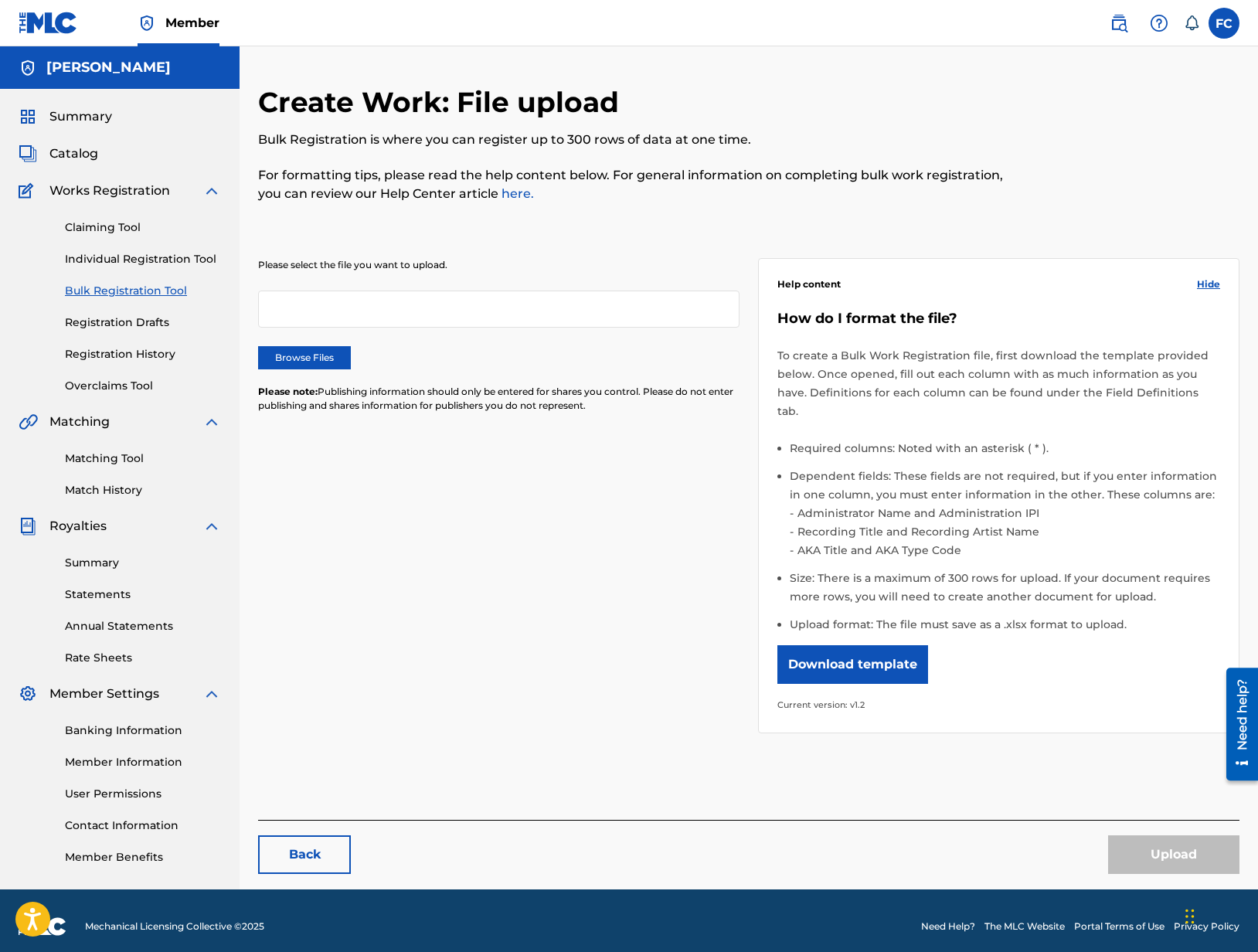
click at [296, 358] on label "Browse Files" at bounding box center [304, 357] width 93 height 23
click at [0, 0] on input "Browse Files" at bounding box center [0, 0] width 0 height 0
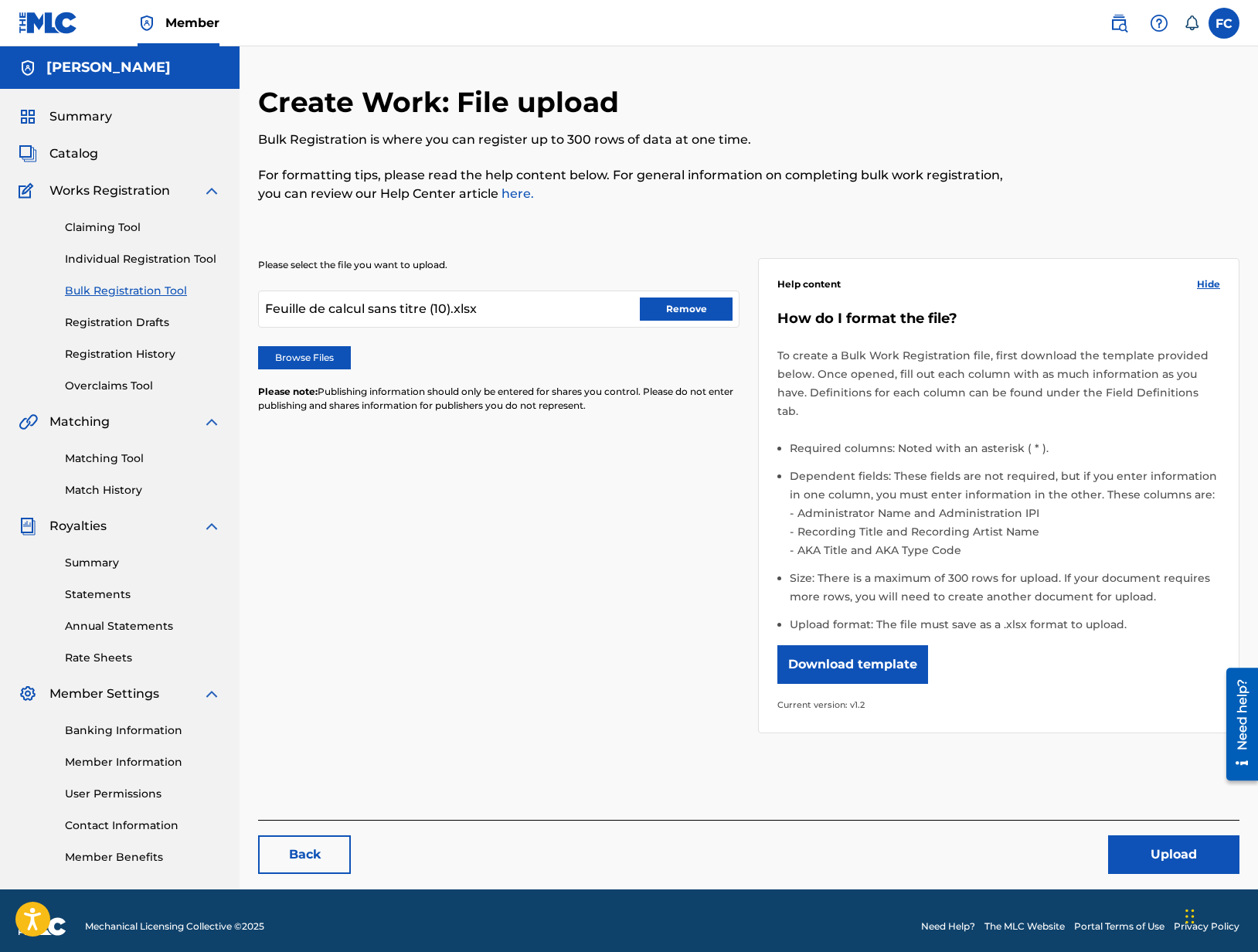
click at [1184, 852] on button "Upload" at bounding box center [1173, 854] width 131 height 39
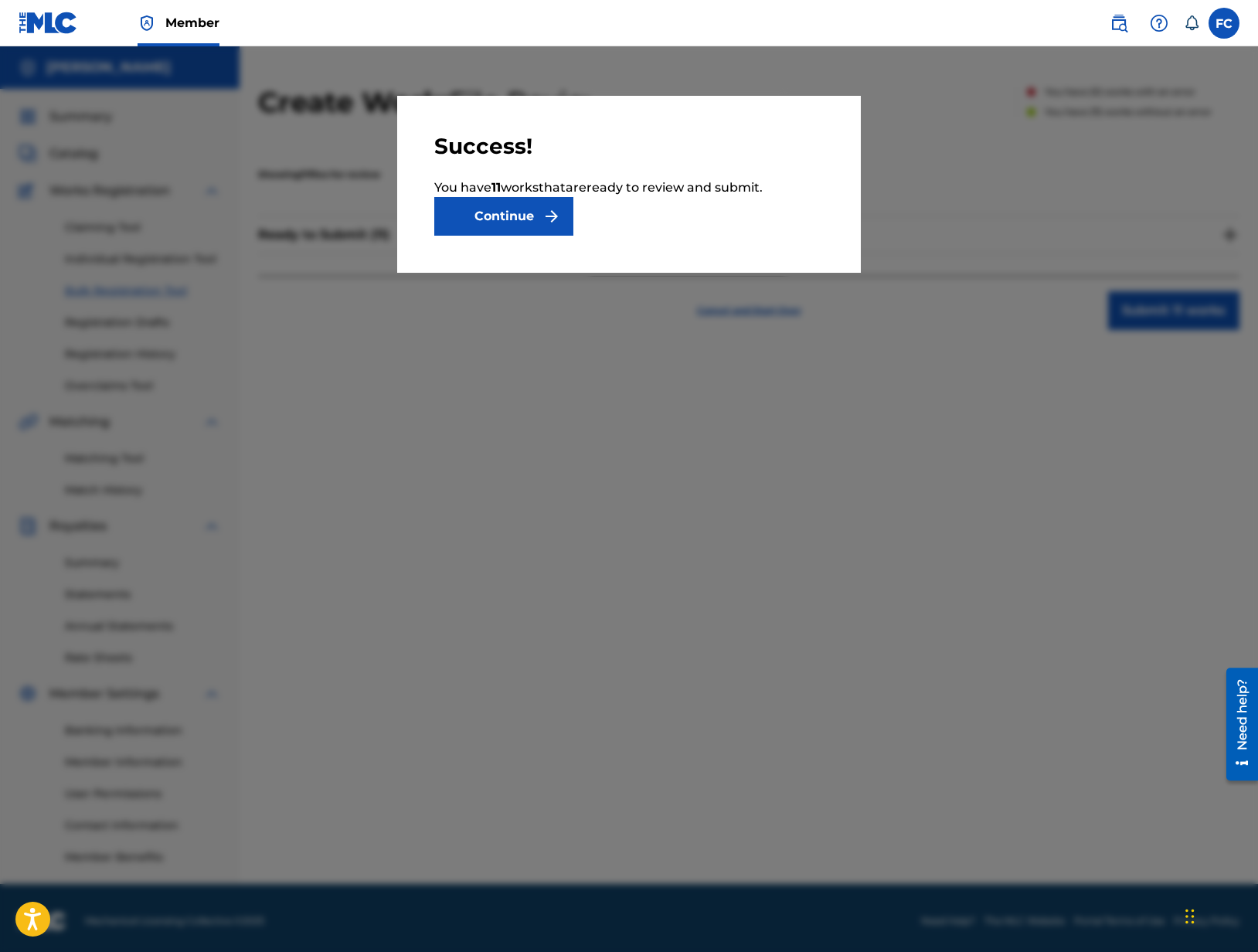
click at [539, 211] on button "Continue" at bounding box center [503, 216] width 139 height 39
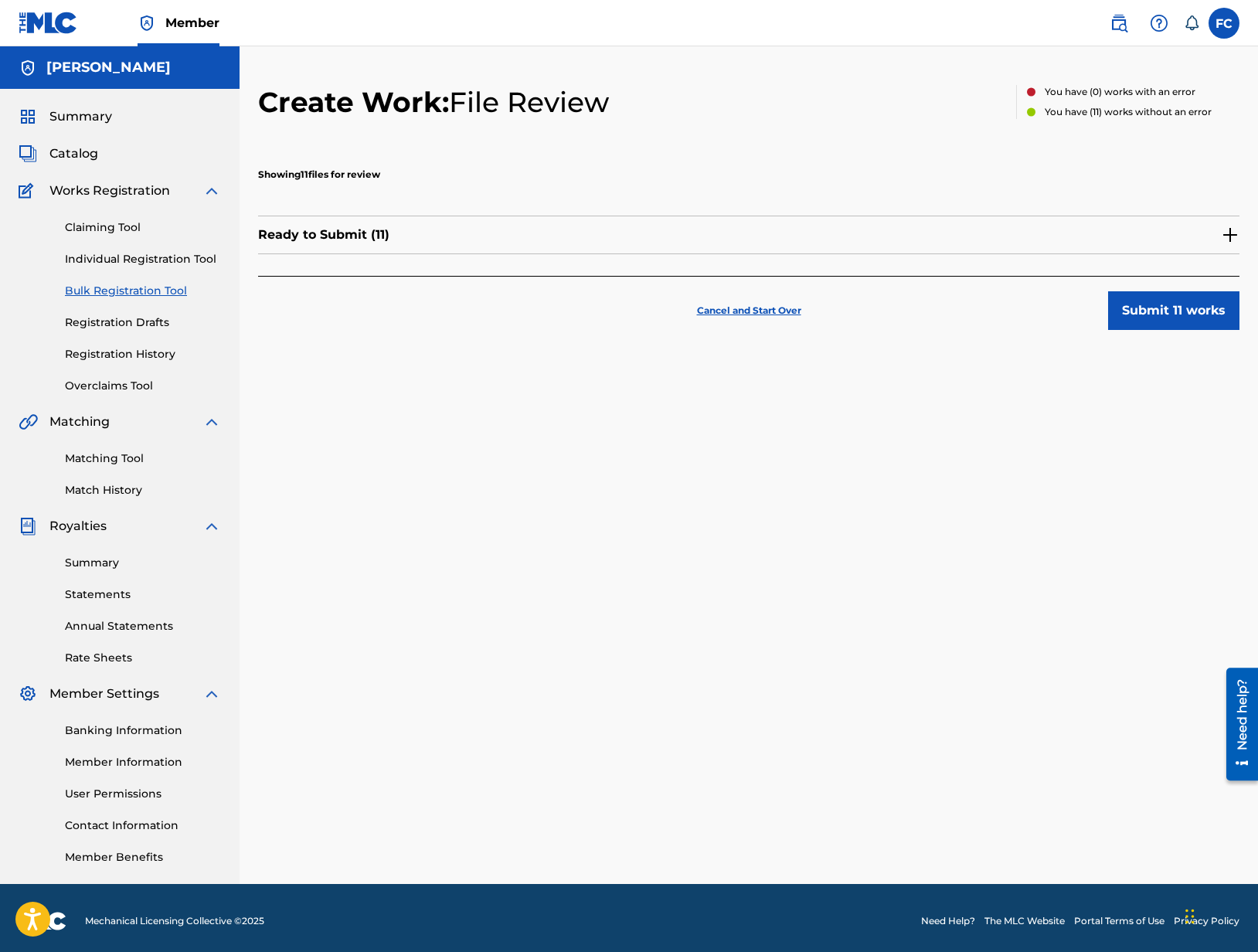
click at [1230, 229] on img at bounding box center [1229, 234] width 18 height 18
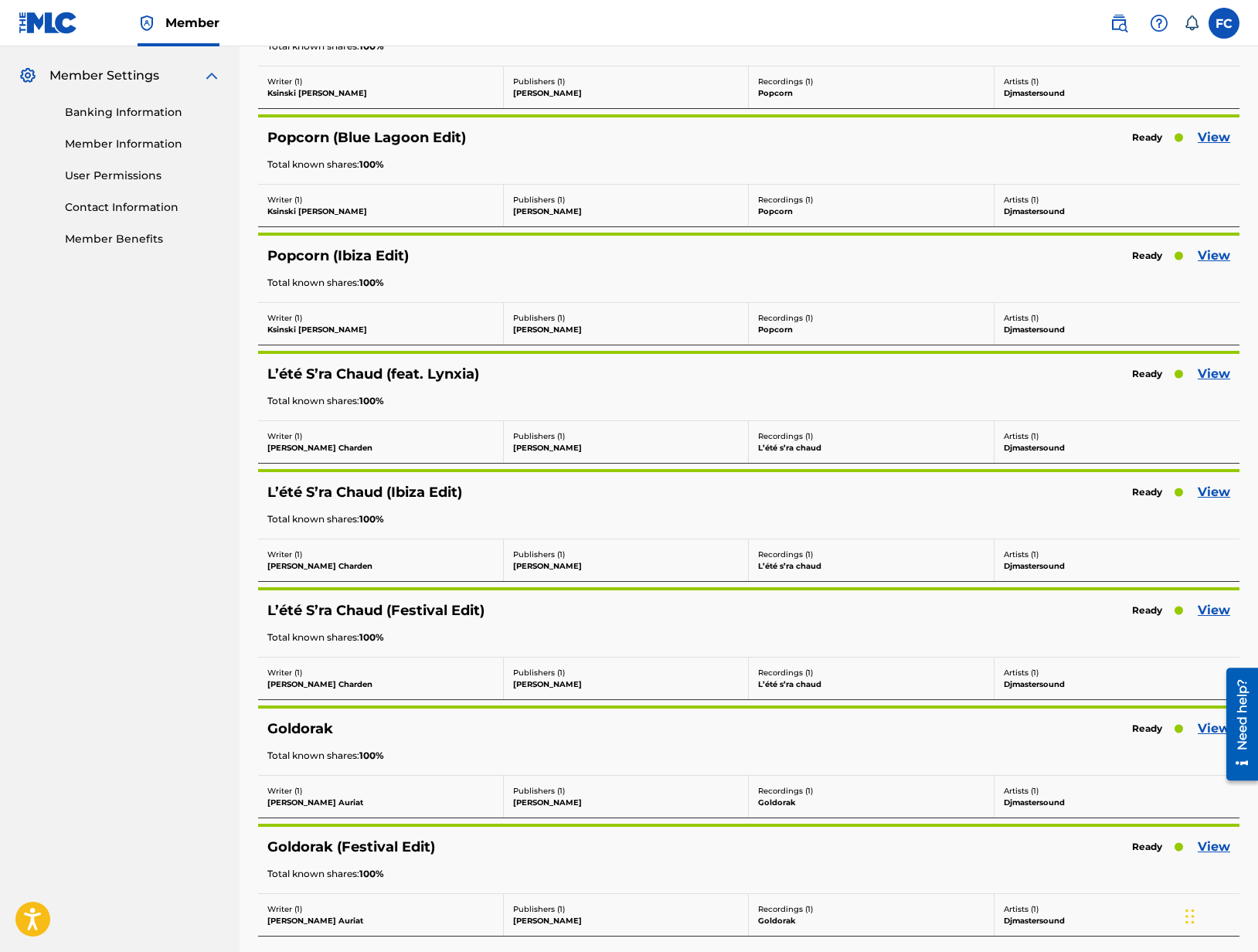
scroll to position [768, 0]
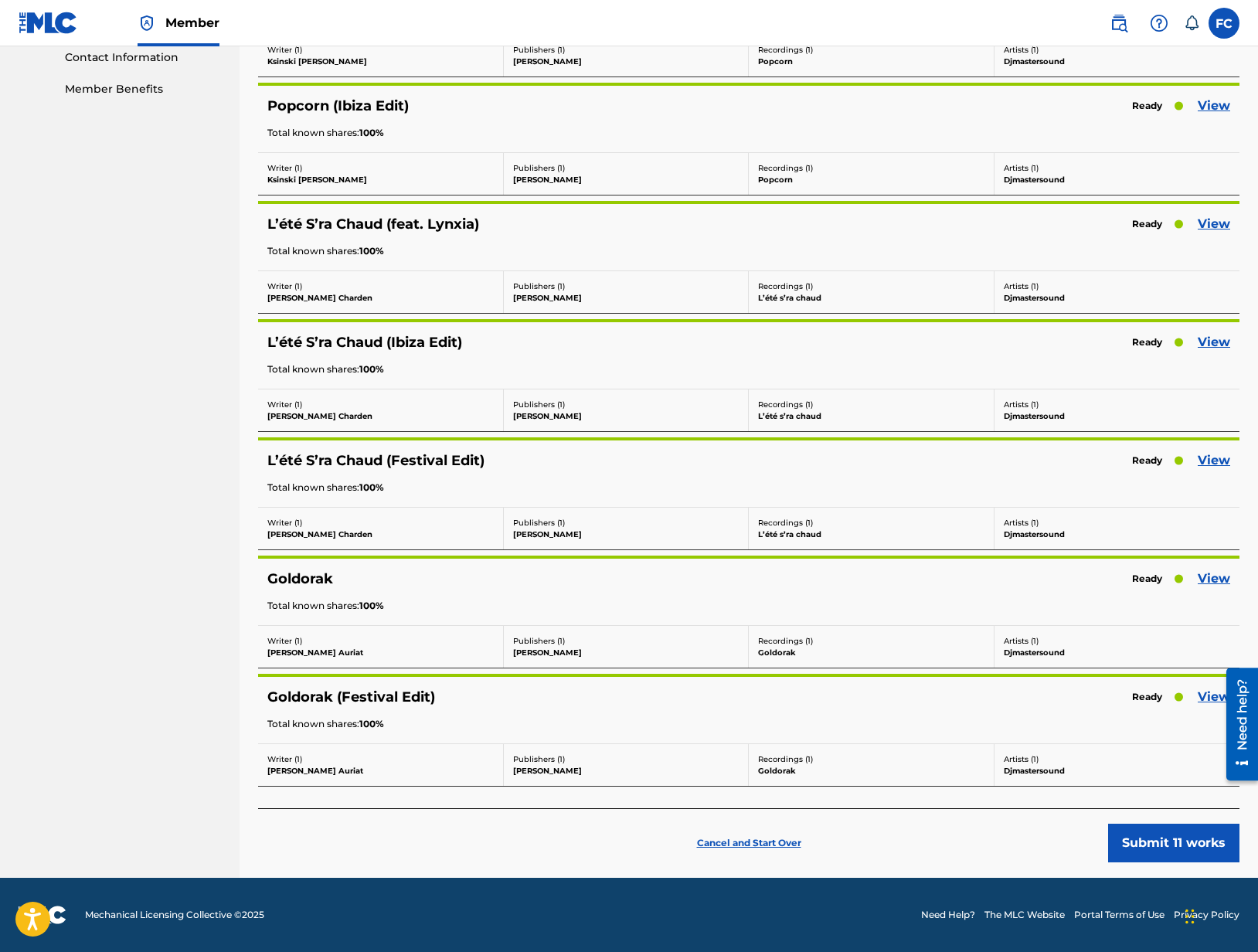
click at [1196, 841] on button "Submit 11 works" at bounding box center [1173, 842] width 131 height 39
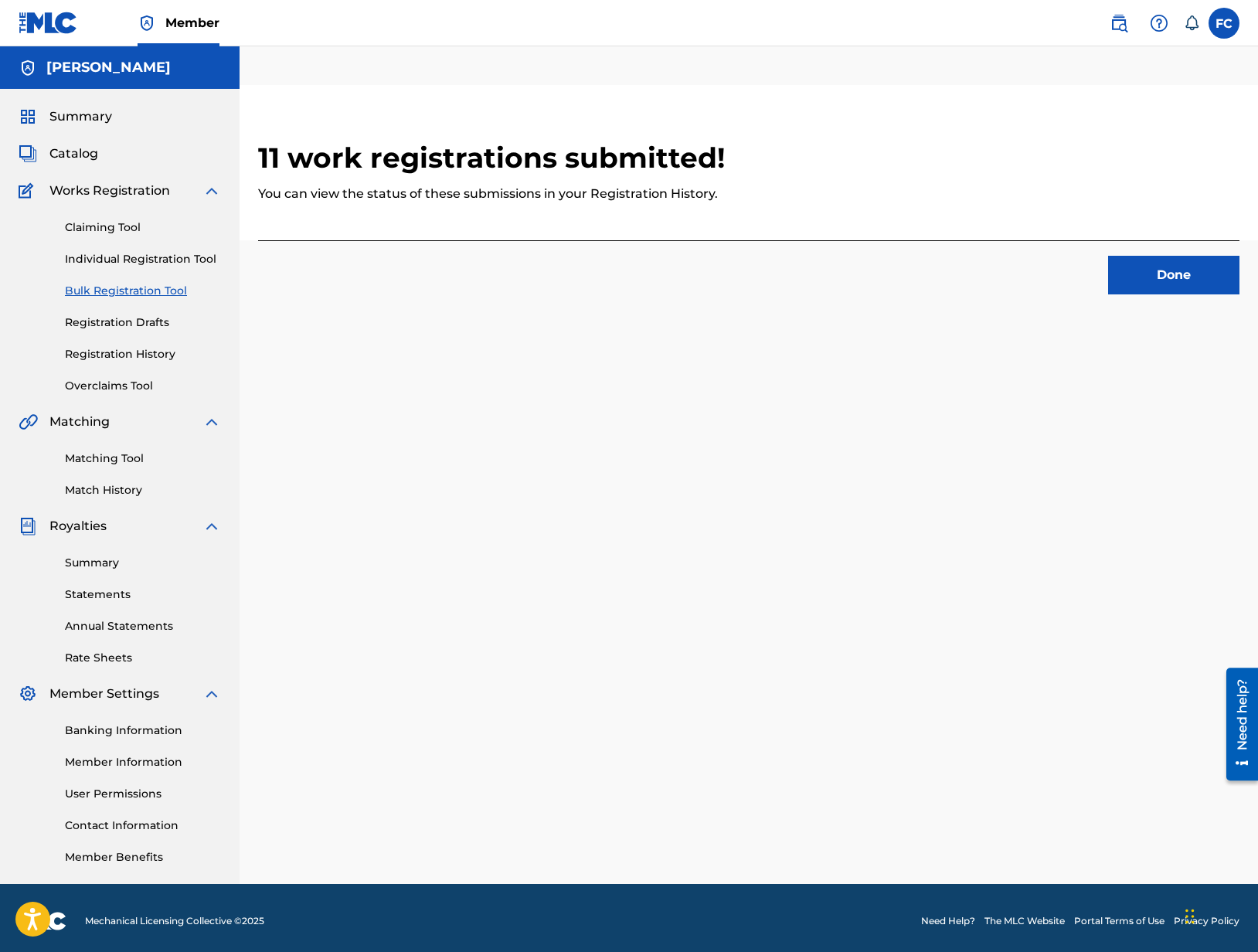
click at [1198, 267] on button "Done" at bounding box center [1173, 275] width 131 height 39
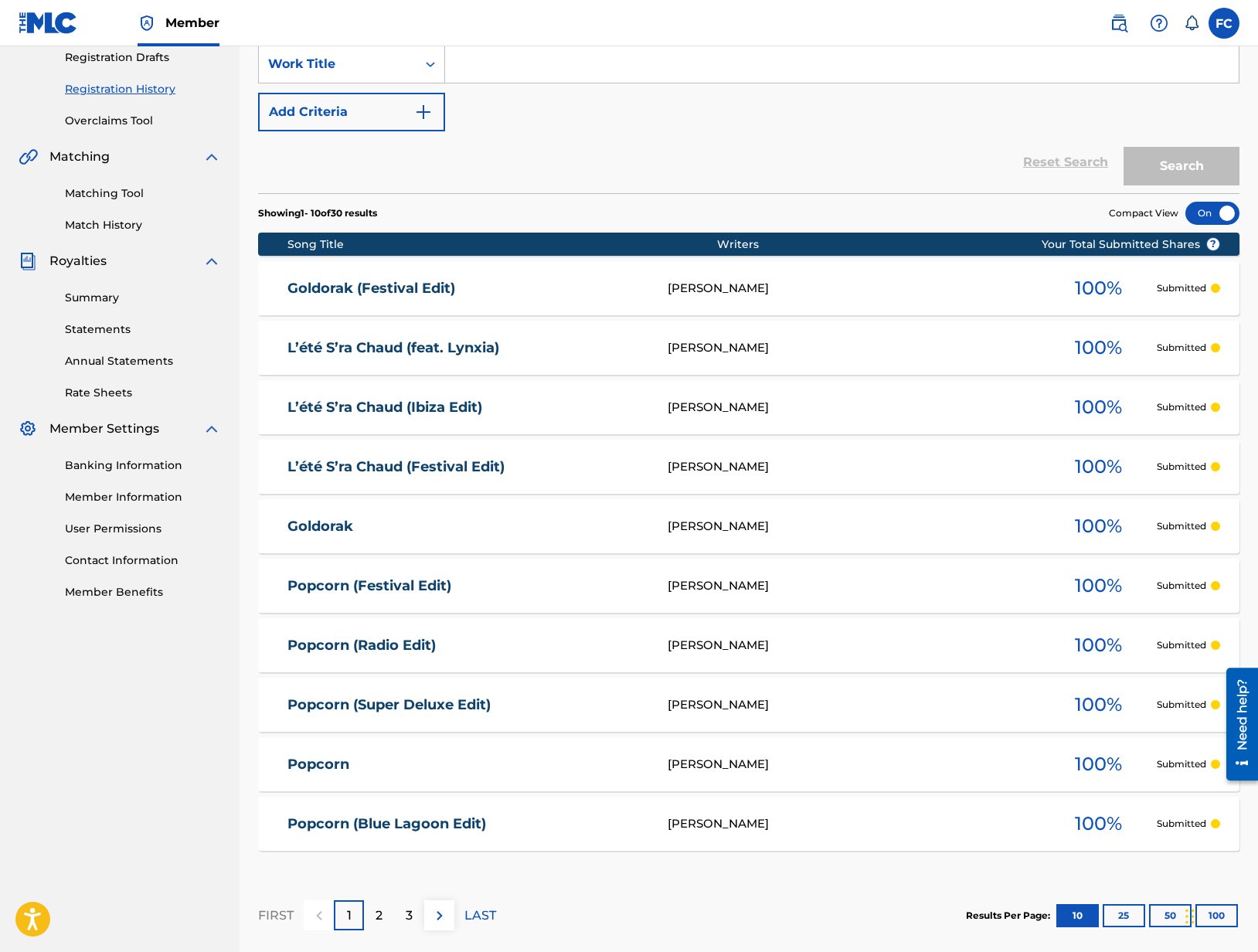
scroll to position [342, 0]
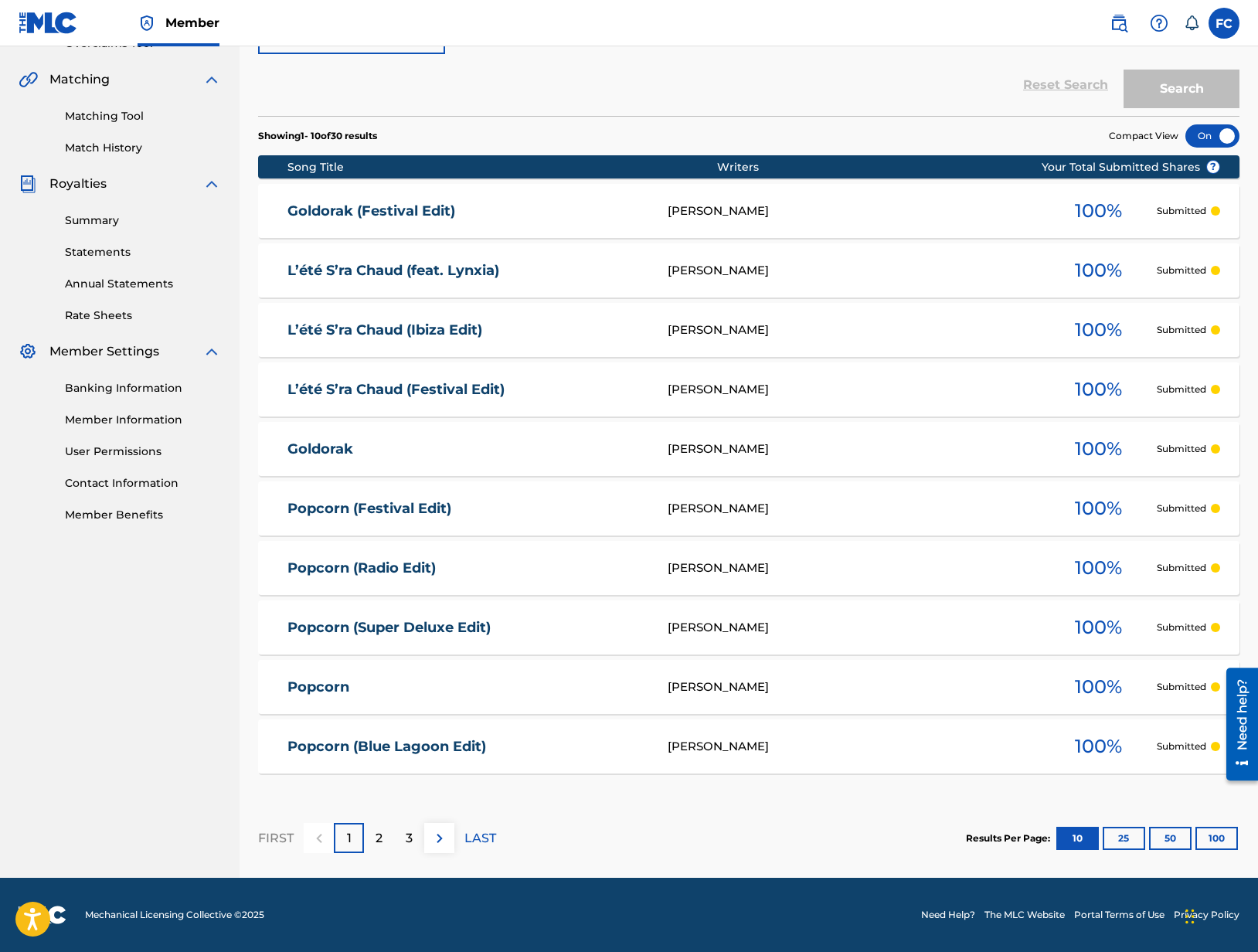
click at [1121, 841] on button "25" at bounding box center [1123, 838] width 42 height 23
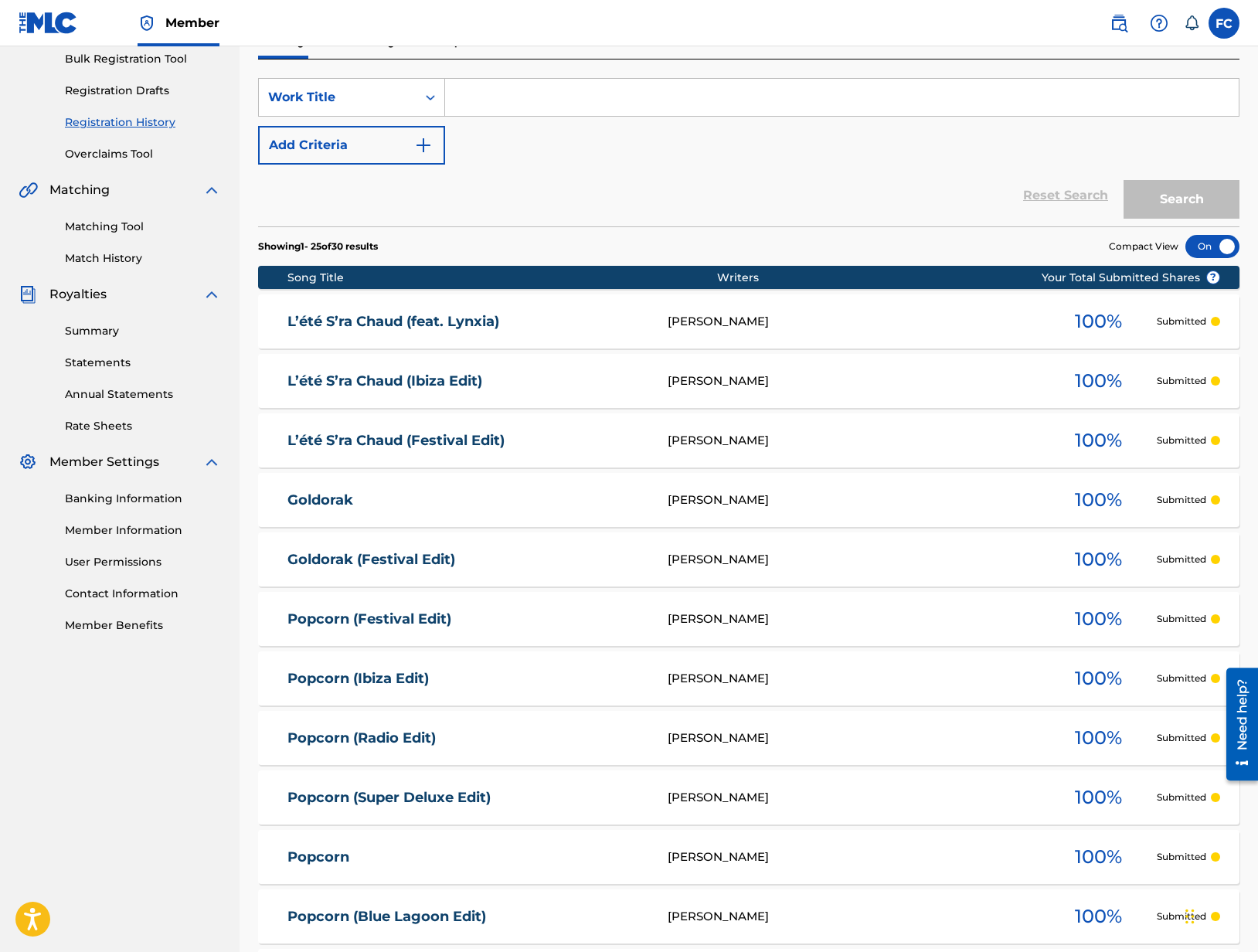
scroll to position [618, 0]
